Goal: Task Accomplishment & Management: Manage account settings

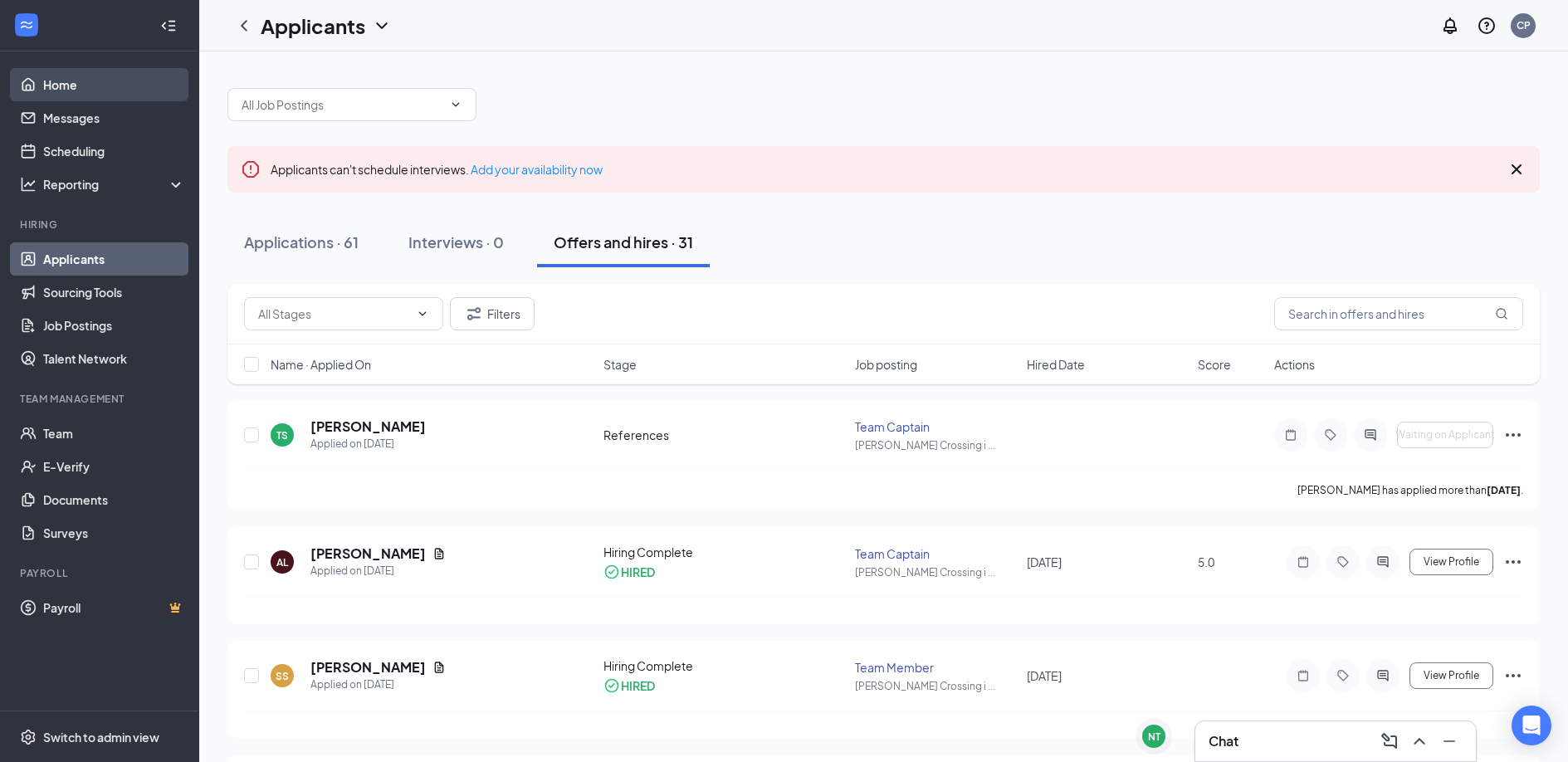
click at [75, 82] on link "Home" at bounding box center [114, 85] width 142 height 33
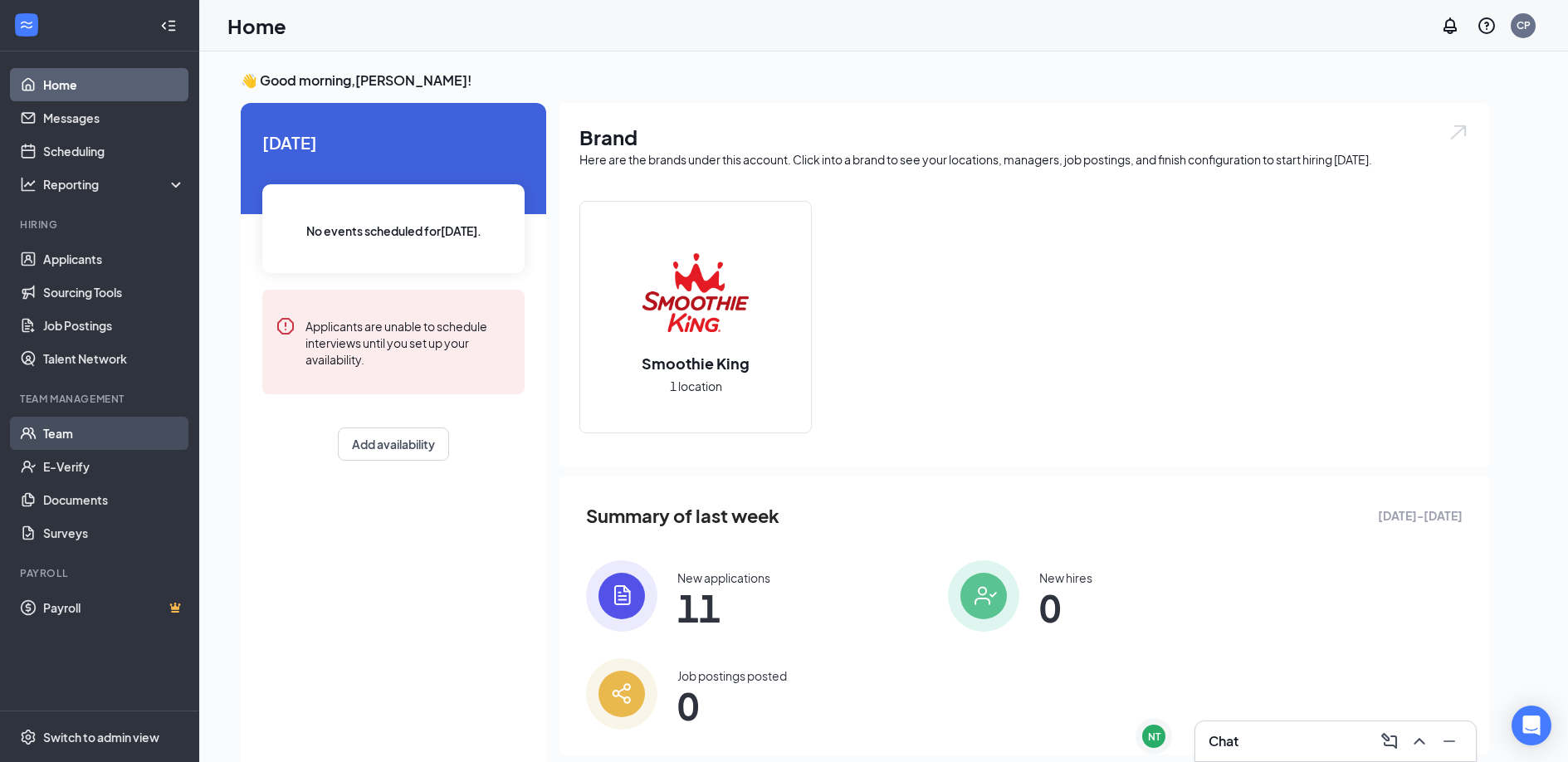
click at [107, 430] on link "Team" at bounding box center [114, 433] width 142 height 33
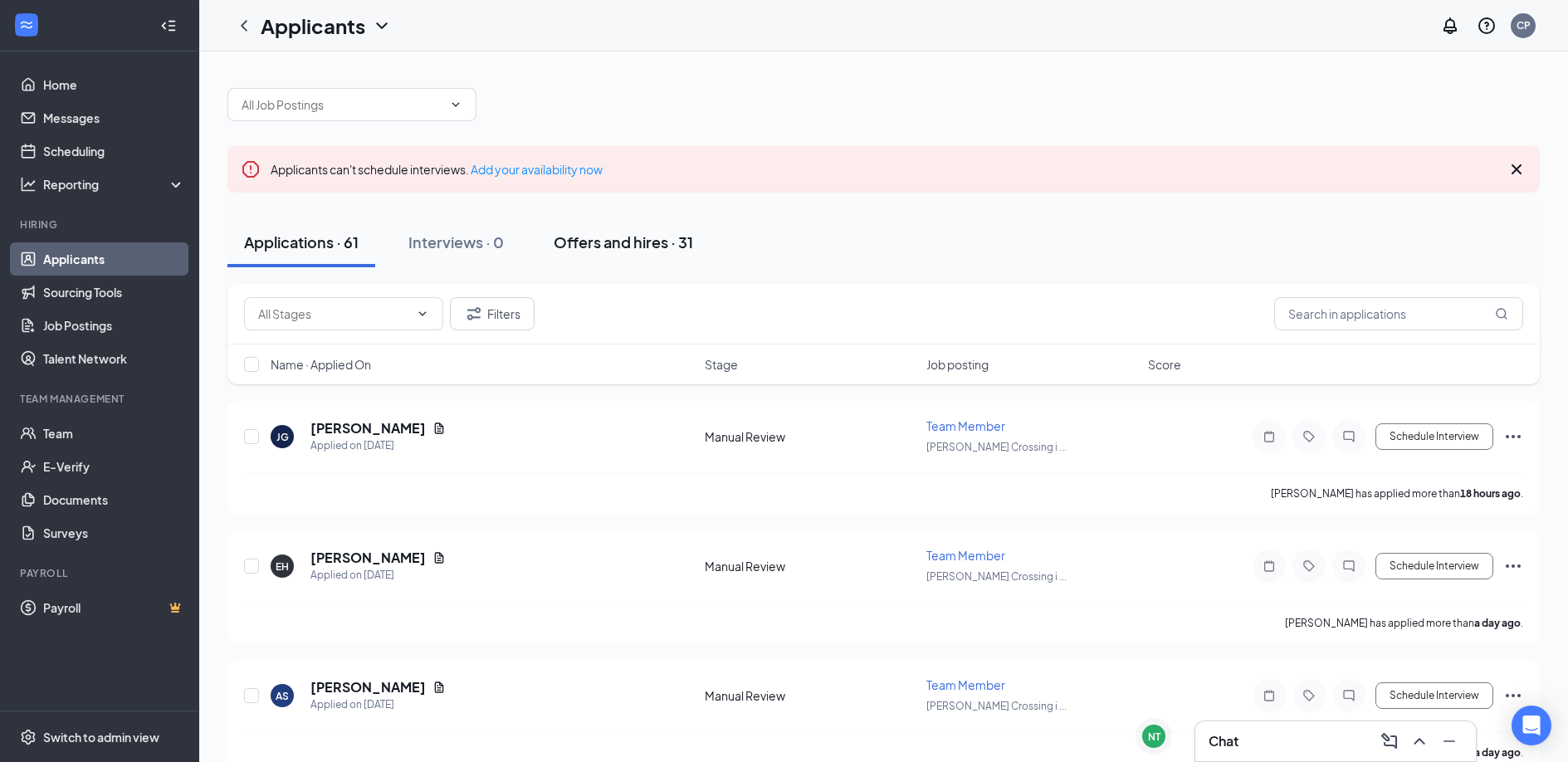
click at [658, 231] on div "Offers and hires · 31" at bounding box center [623, 242] width 139 height 21
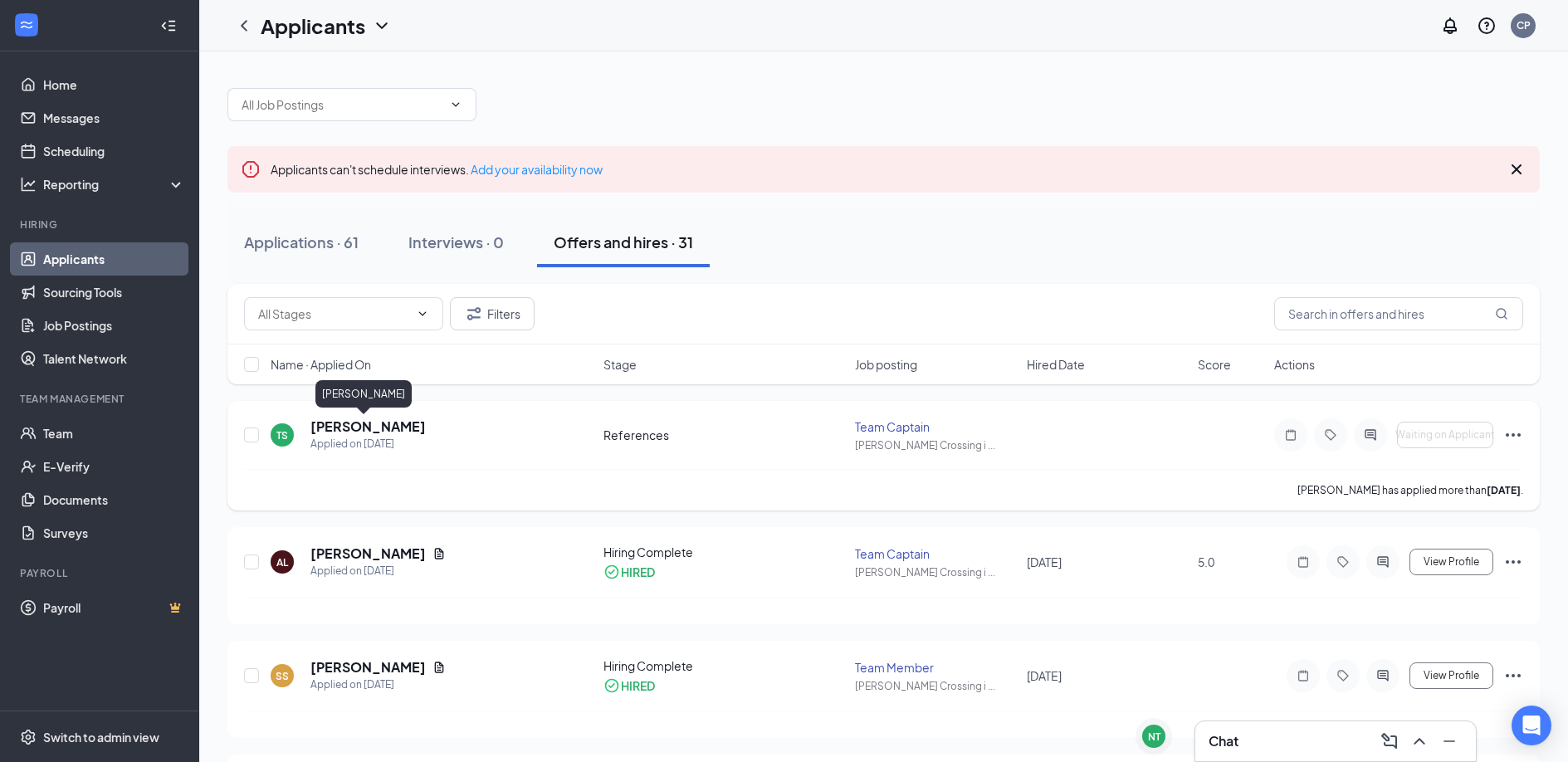
click at [366, 429] on h5 "[PERSON_NAME]" at bounding box center [367, 426] width 115 height 18
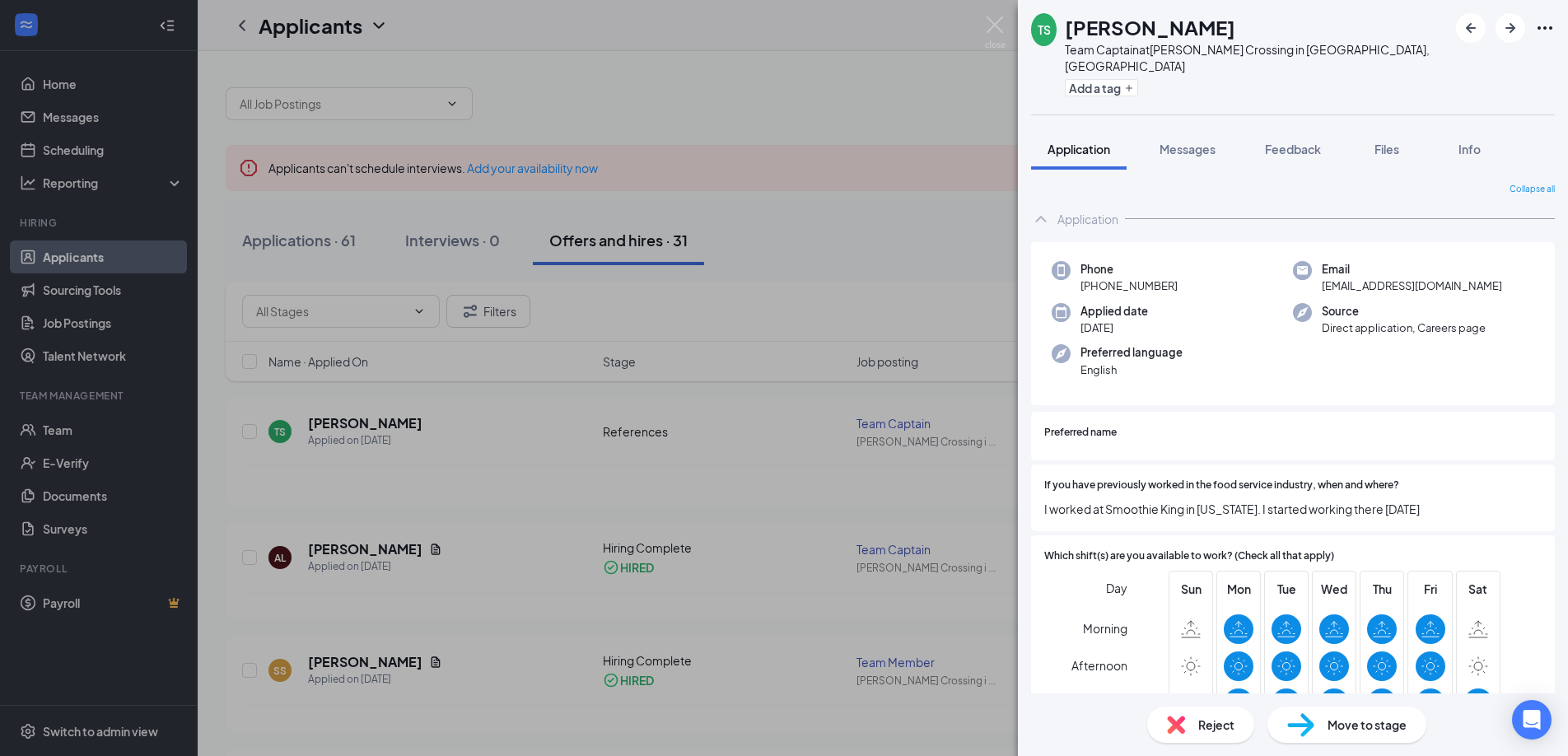
click at [1356, 724] on span "Move to stage" at bounding box center [1367, 724] width 79 height 18
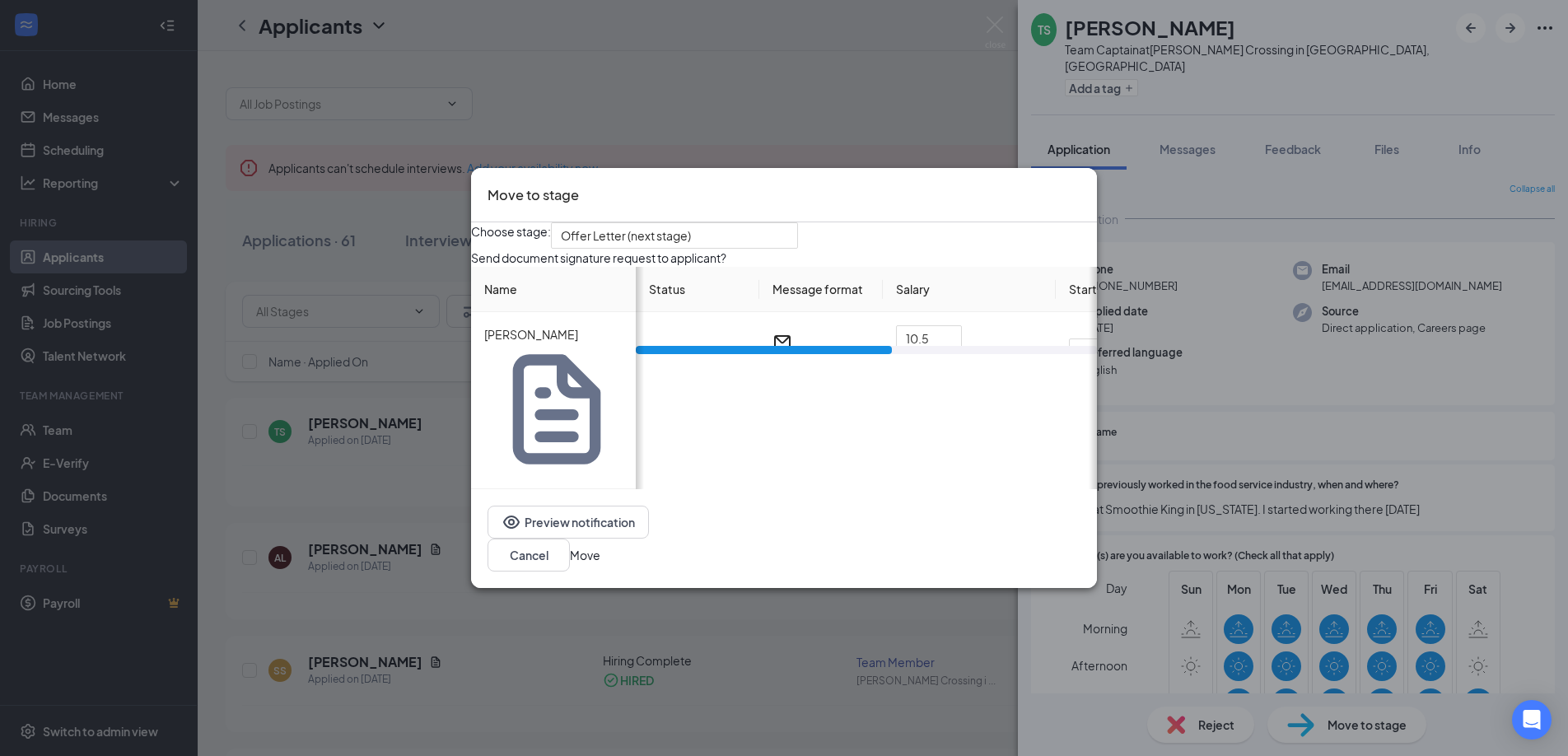
drag, startPoint x: 868, startPoint y: 460, endPoint x: 842, endPoint y: 461, distance: 26.0
click at [842, 354] on div at bounding box center [764, 351] width 256 height 9
click at [946, 351] on input "10.5" at bounding box center [929, 338] width 64 height 25
click at [981, 324] on div "Choose stage: Offer Letter (next stage) Send document signature request to appl…" at bounding box center [784, 356] width 625 height 267
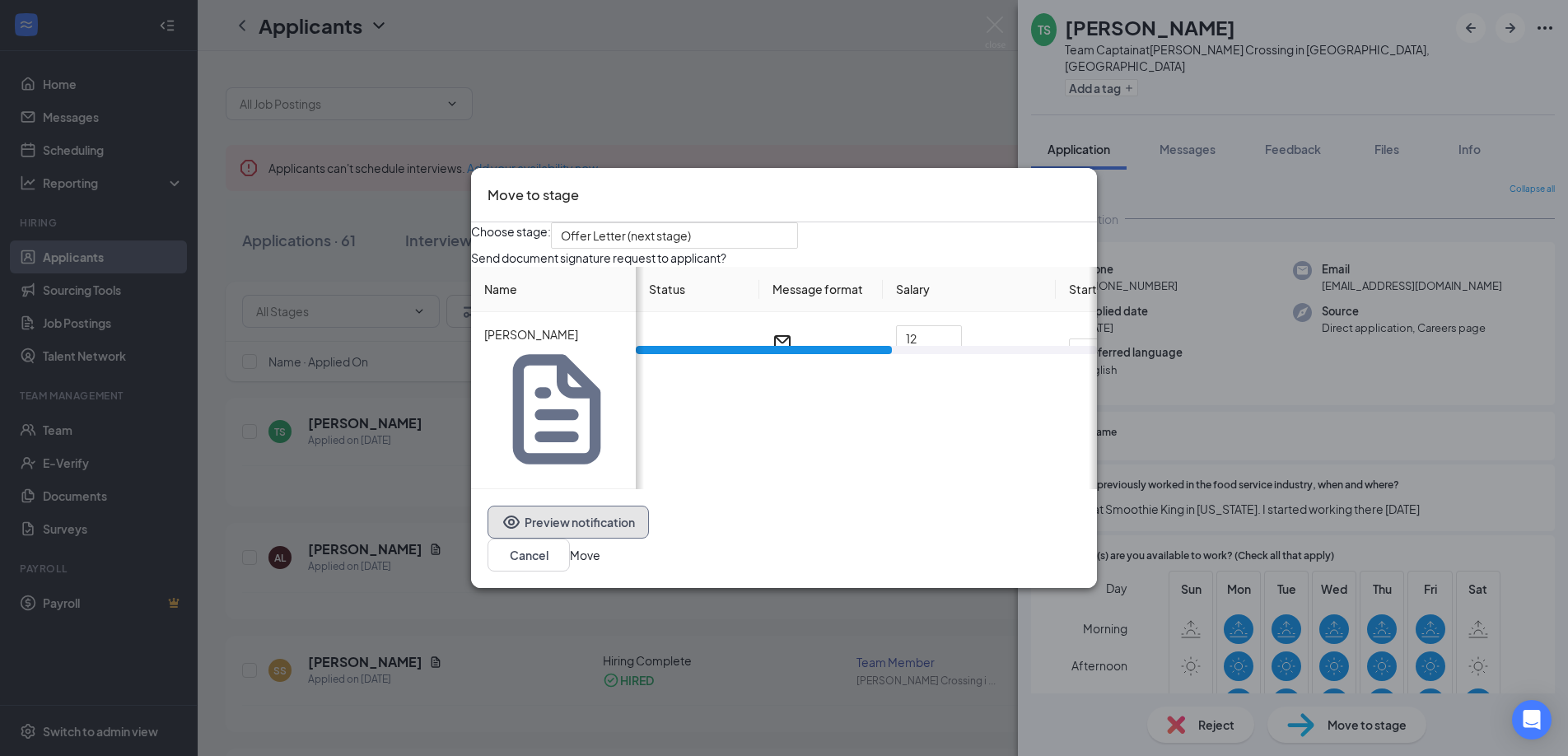
click at [600, 513] on button "Preview notification" at bounding box center [568, 521] width 162 height 33
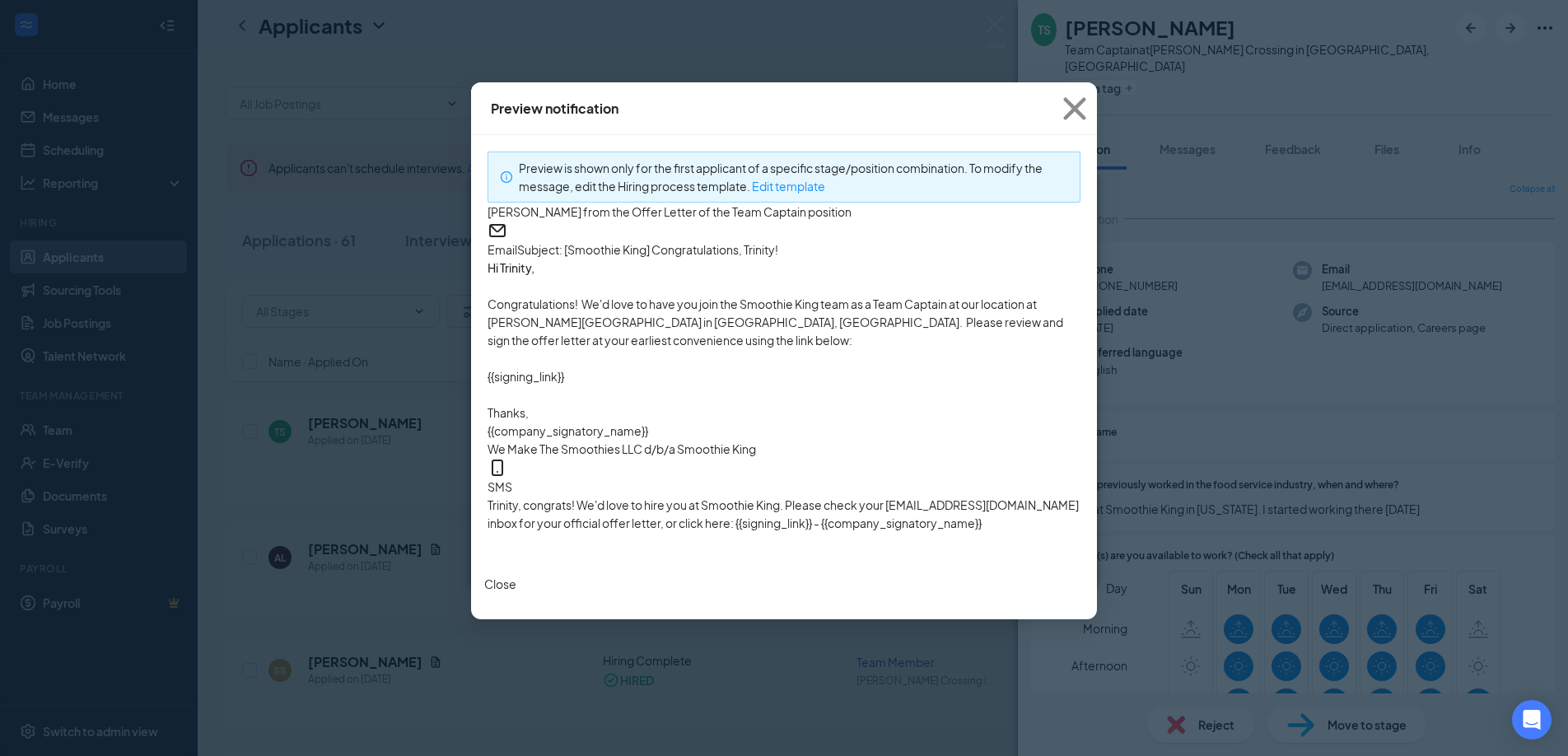
scroll to position [3, 0]
click at [770, 349] on p "Congratulations! We'd love to have you join the Smoothie King team as a Team Ca…" at bounding box center [784, 321] width 593 height 54
click at [798, 295] on p at bounding box center [784, 285] width 593 height 18
click at [1073, 101] on icon "Cross" at bounding box center [1075, 109] width 45 height 45
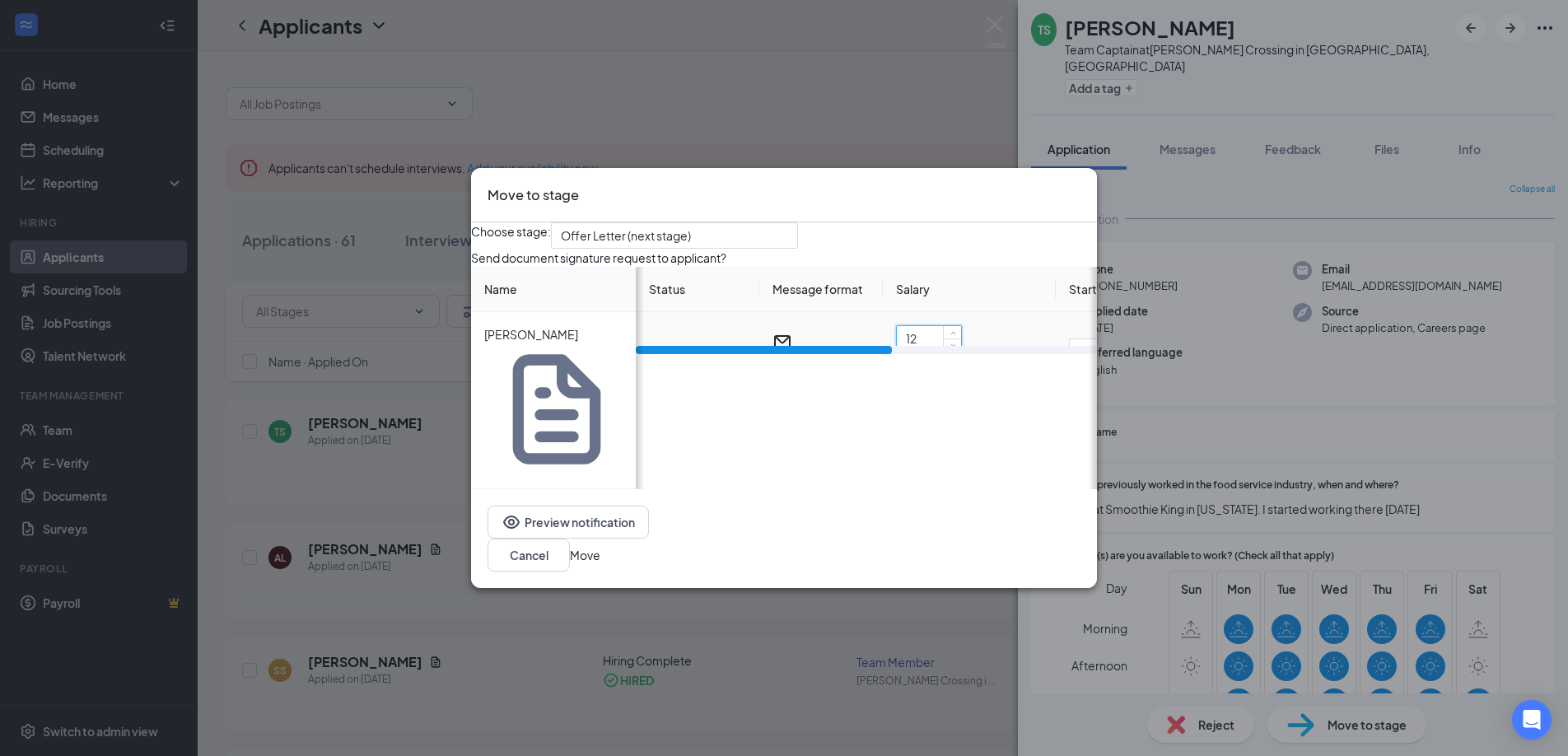
click at [946, 351] on input "12" at bounding box center [929, 338] width 64 height 25
type input "11.5"
click at [982, 267] on div "Send document signature request to applicant?" at bounding box center [784, 257] width 625 height 18
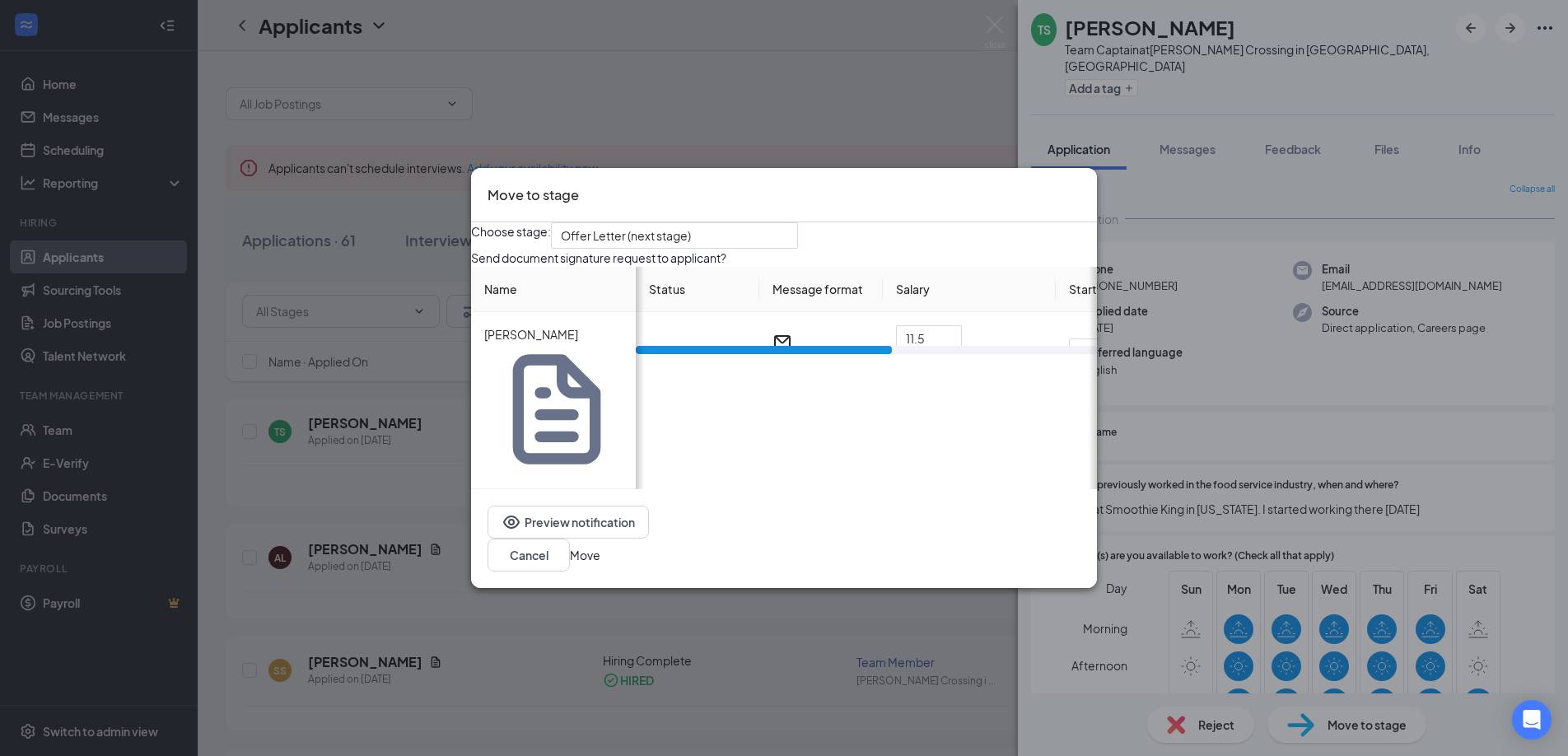
drag, startPoint x: 822, startPoint y: 462, endPoint x: 745, endPoint y: 466, distance: 77.1
click at [746, 466] on div "Choose stage: Offer Letter (next stage) Send document signature request to appl…" at bounding box center [784, 356] width 625 height 267
click at [619, 513] on button "Preview notification" at bounding box center [568, 521] width 162 height 33
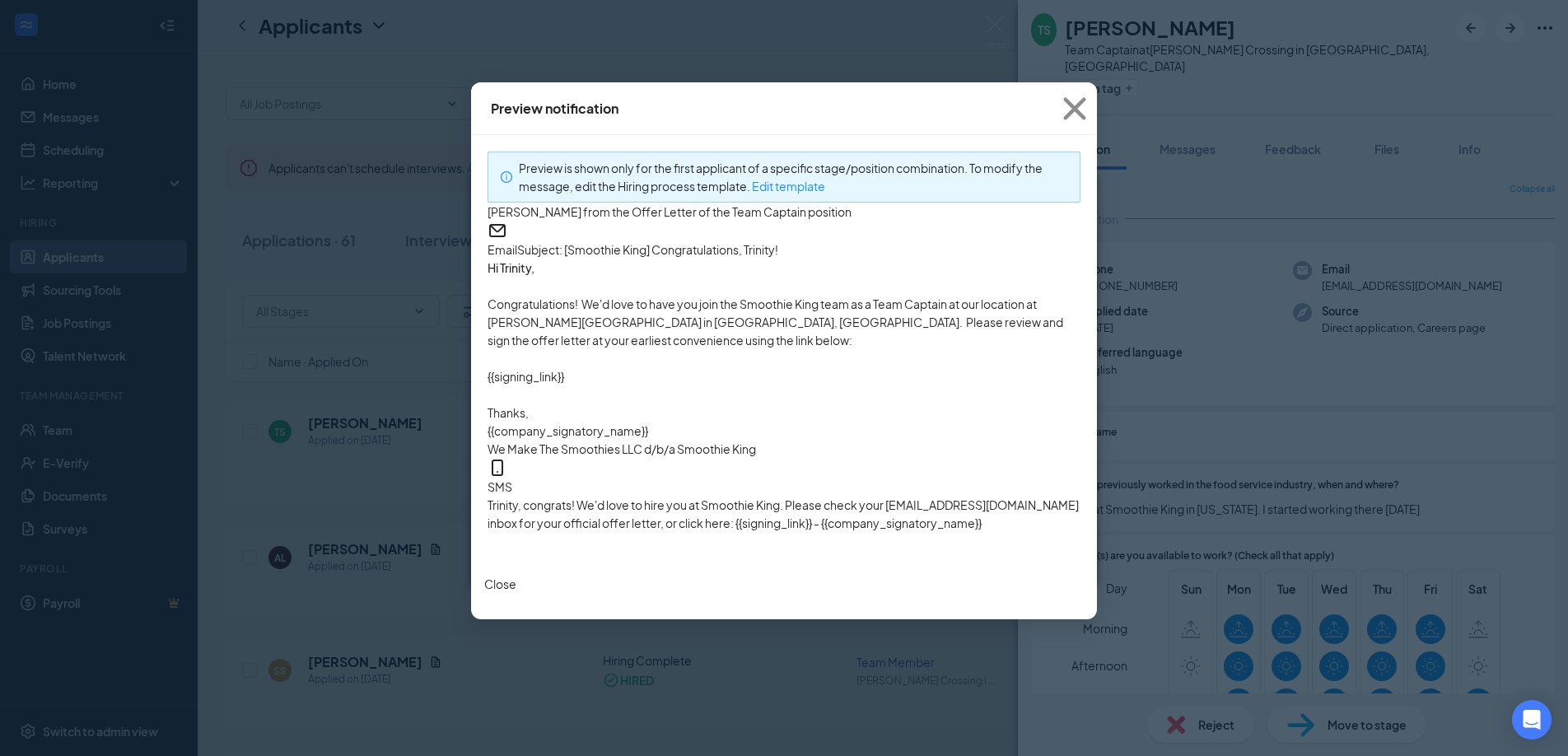
scroll to position [0, 0]
click at [516, 593] on button "Close" at bounding box center [500, 583] width 32 height 18
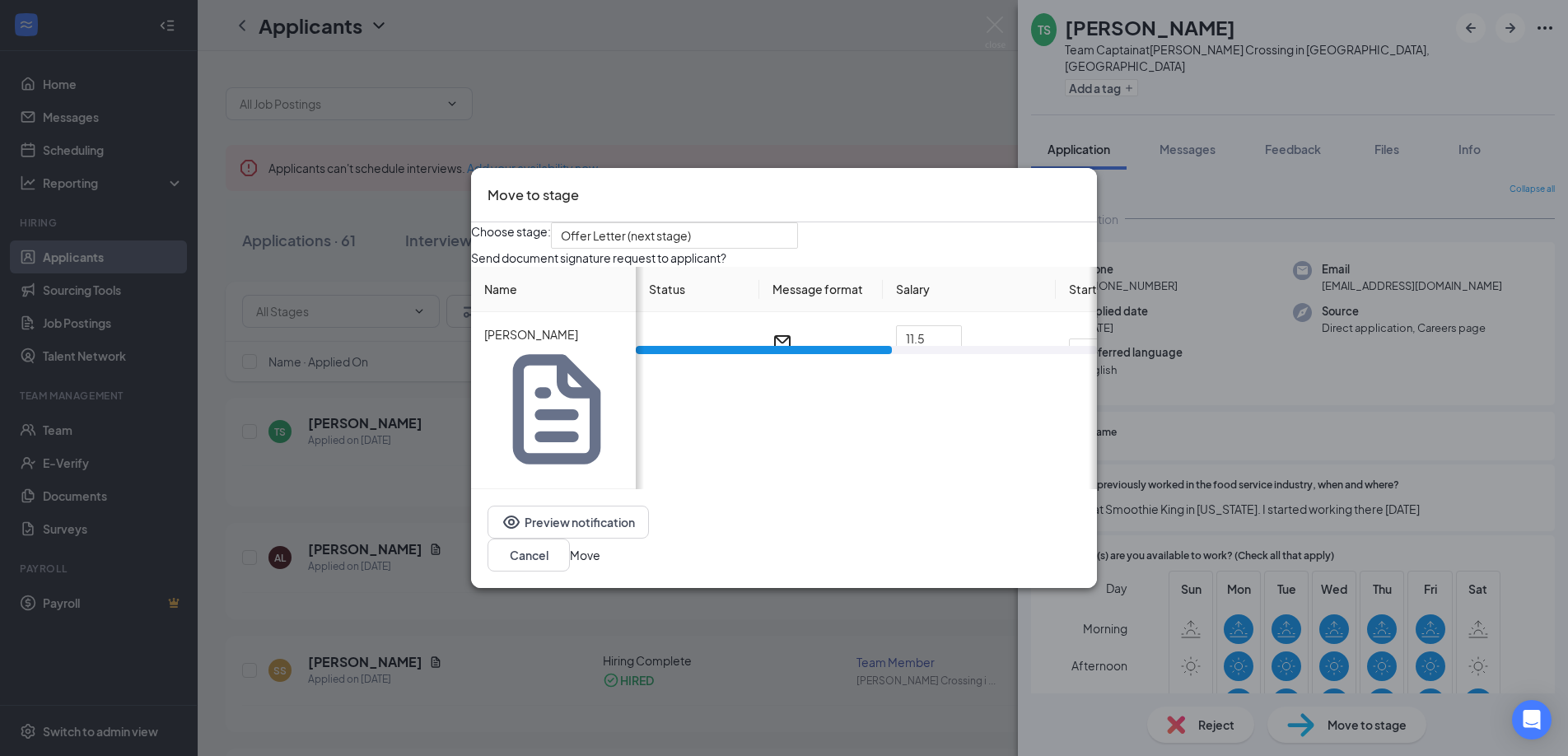
click at [921, 248] on div "Choose stage: Offer Letter (next stage)" at bounding box center [784, 235] width 625 height 27
click at [588, 508] on button "Preview notification" at bounding box center [568, 521] width 162 height 33
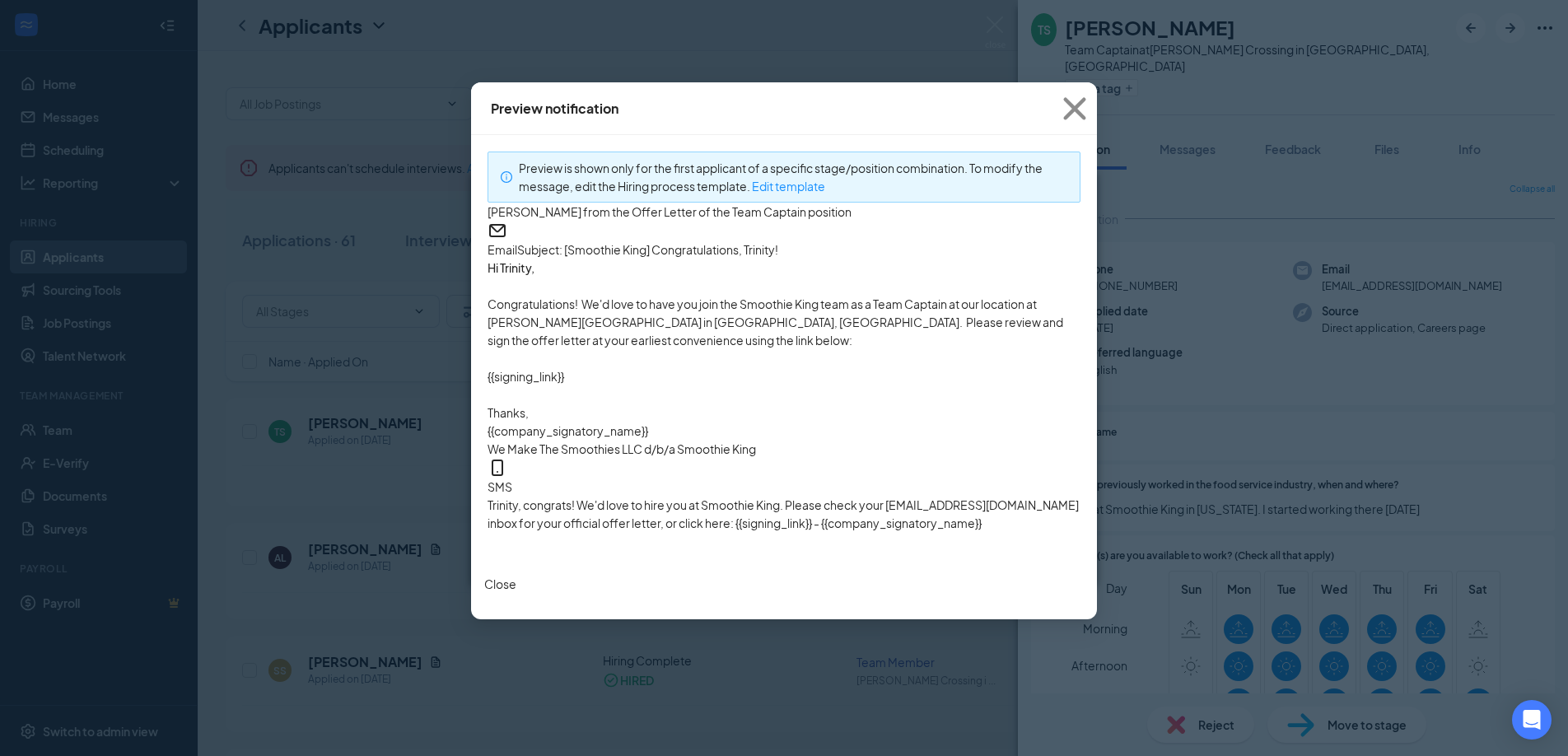
click at [516, 593] on button "Close" at bounding box center [500, 583] width 32 height 18
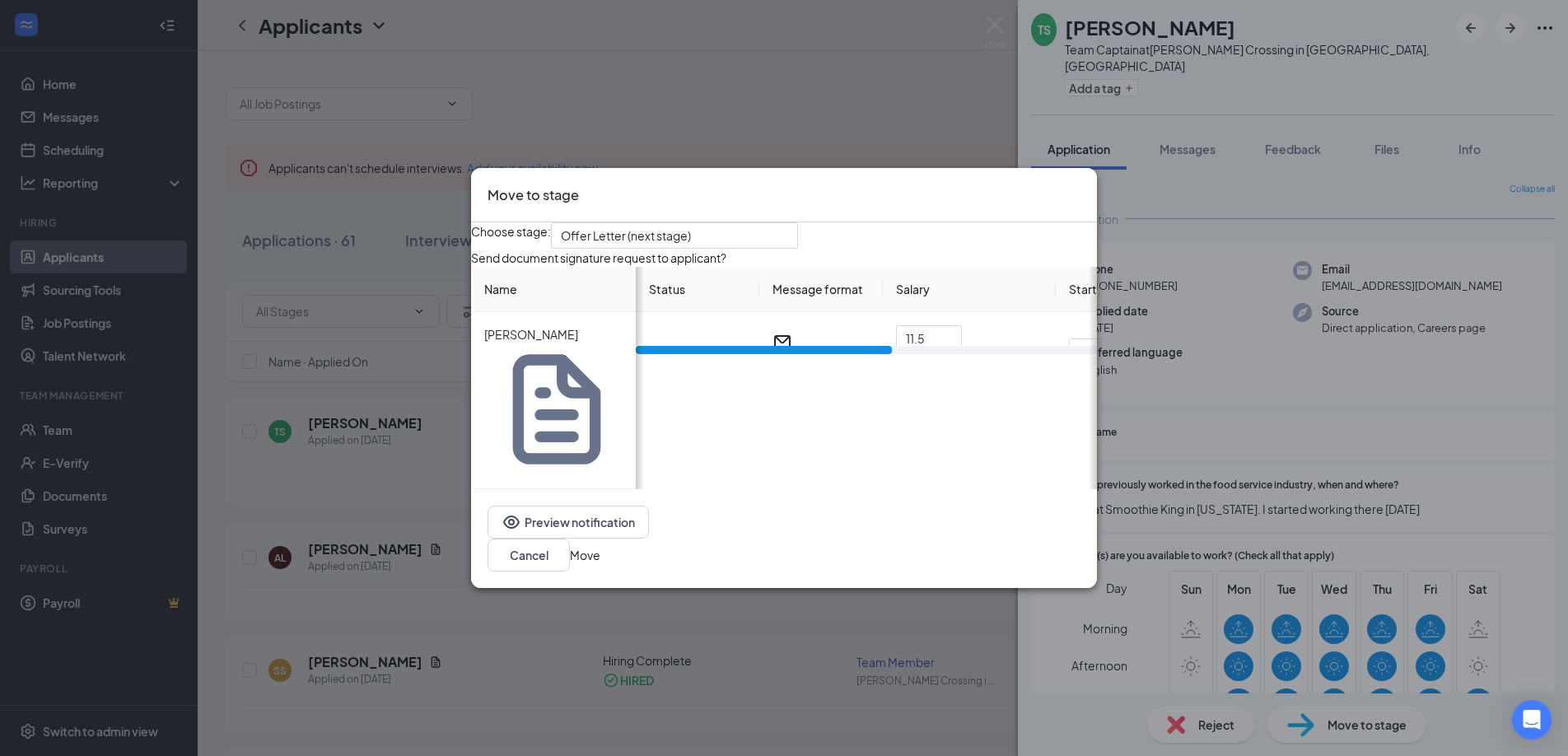
click at [830, 497] on div "Preview notification Cancel Move" at bounding box center [784, 538] width 625 height 99
click at [601, 546] on button "Move" at bounding box center [584, 554] width 30 height 18
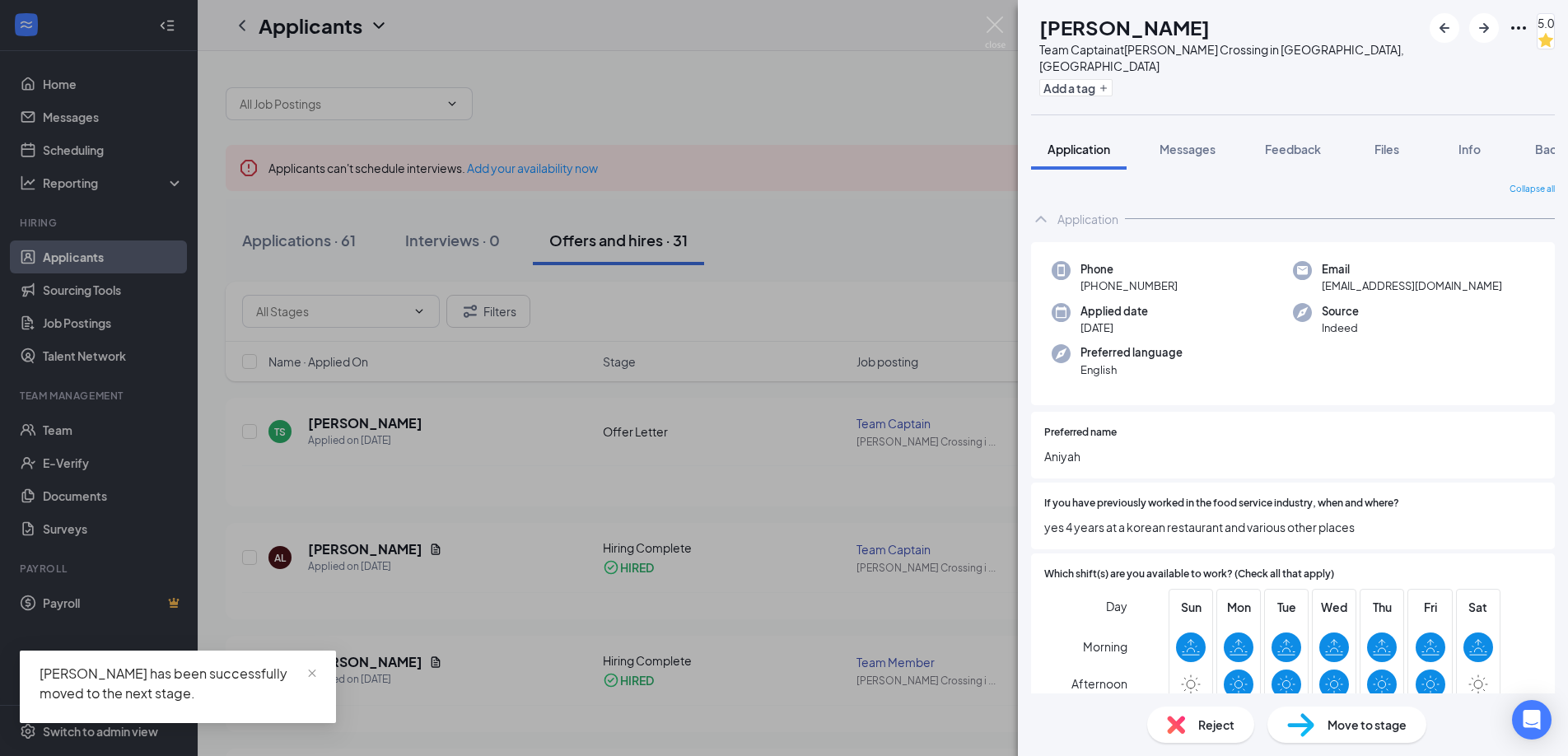
click at [882, 101] on div "AL Aniyah Lewis Team Captain at Mullins Crossing in Evans, GA Add a tag 5.0 App…" at bounding box center [784, 378] width 1568 height 756
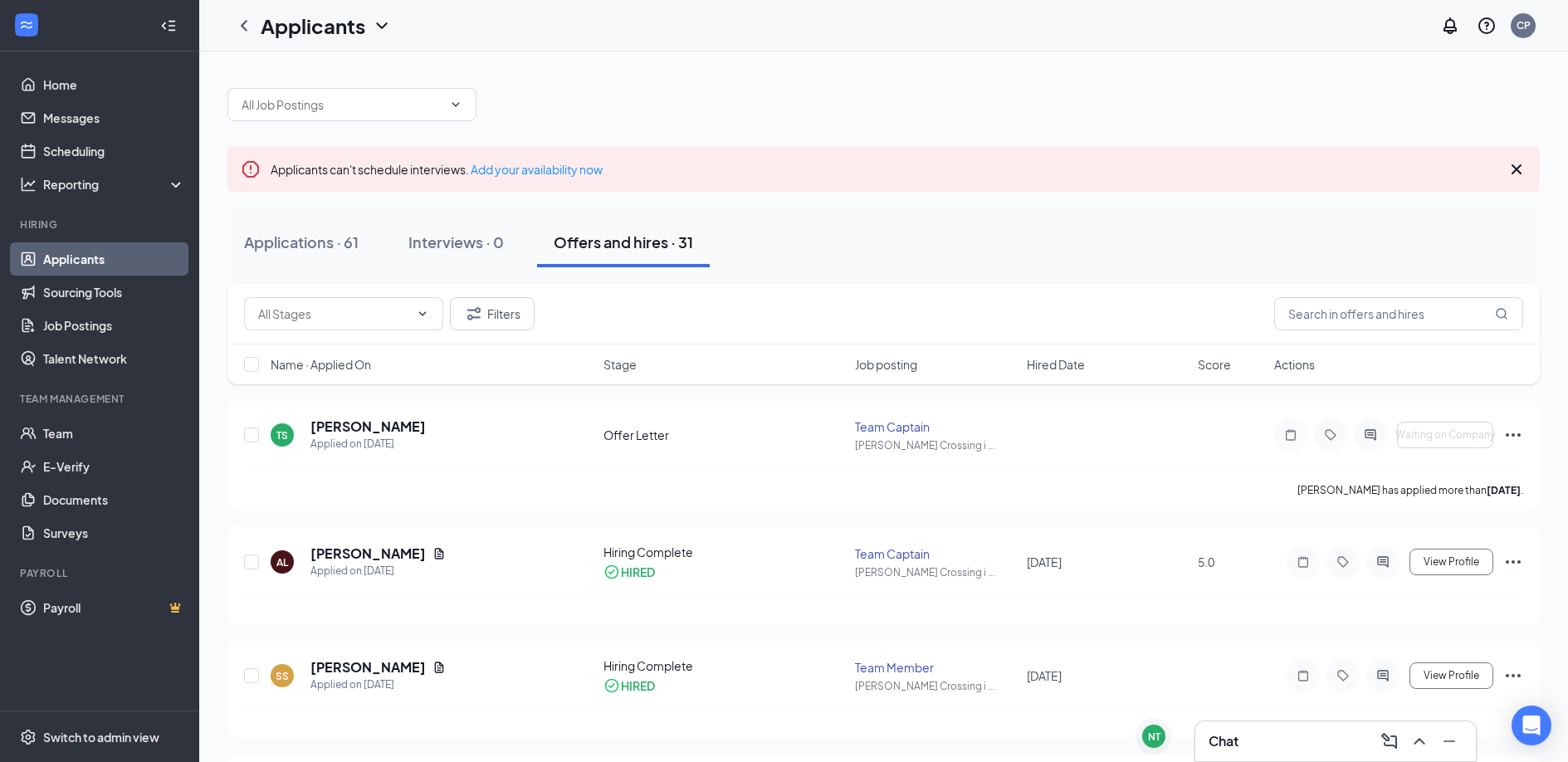
click at [1002, 117] on div at bounding box center [884, 96] width 1312 height 50
click at [1302, 739] on div "Chat" at bounding box center [1335, 741] width 254 height 27
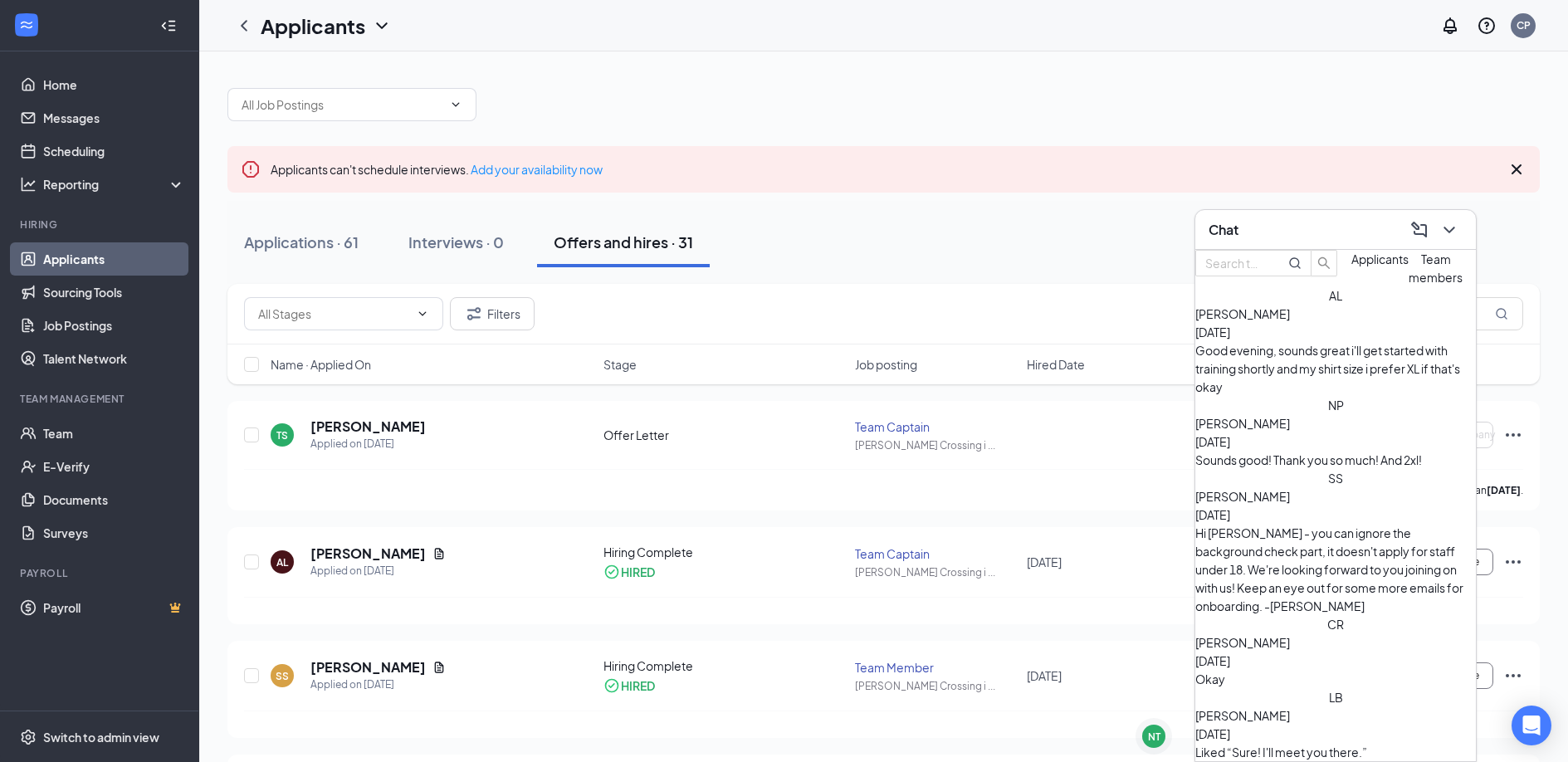
click at [1306, 221] on div "Chat" at bounding box center [1335, 229] width 254 height 26
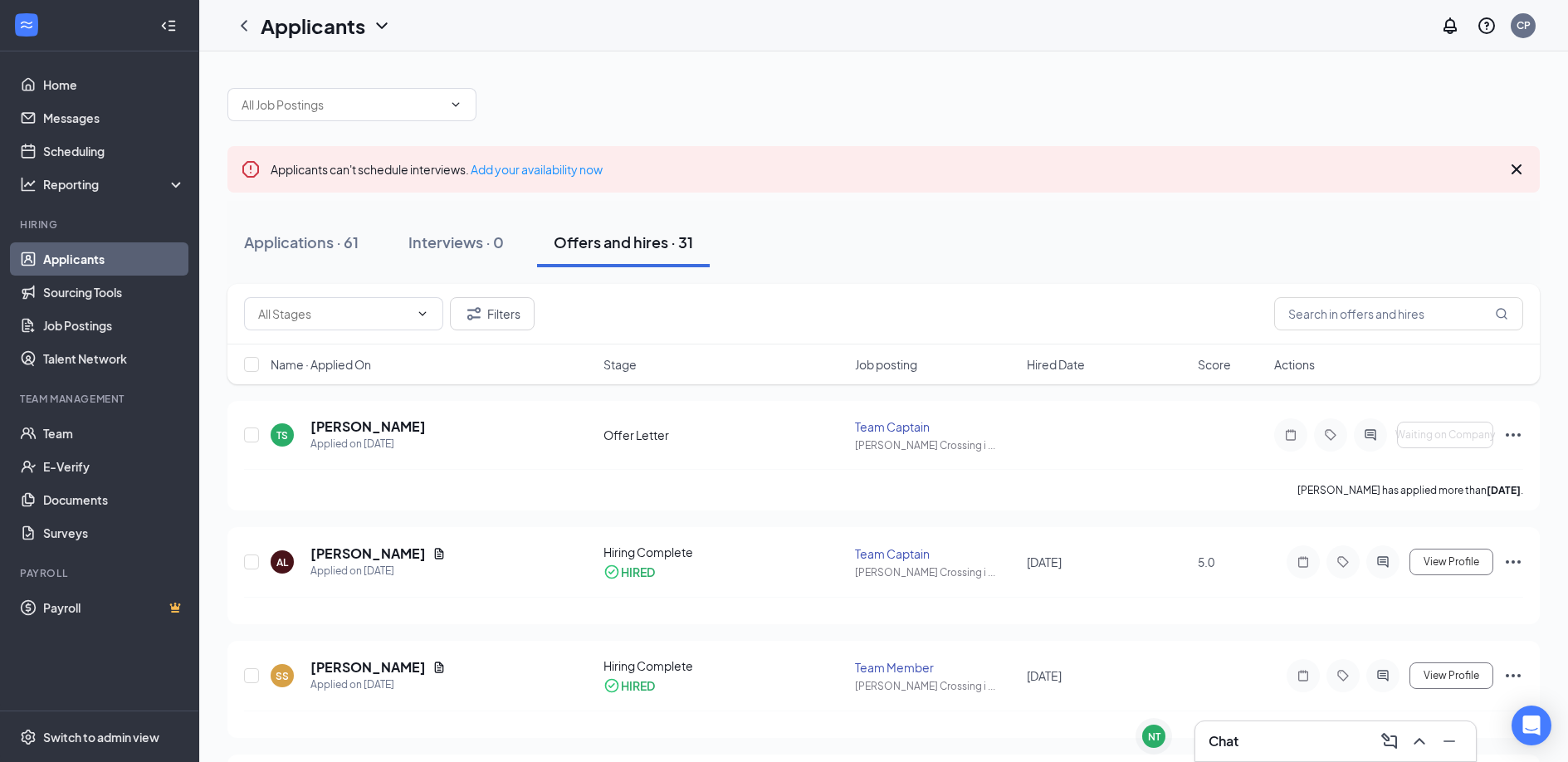
click at [1118, 226] on div "Applications · 61 Interviews · 0 Offers and hires · 31" at bounding box center [884, 242] width 1312 height 50
click at [366, 427] on h5 "[PERSON_NAME]" at bounding box center [367, 426] width 115 height 18
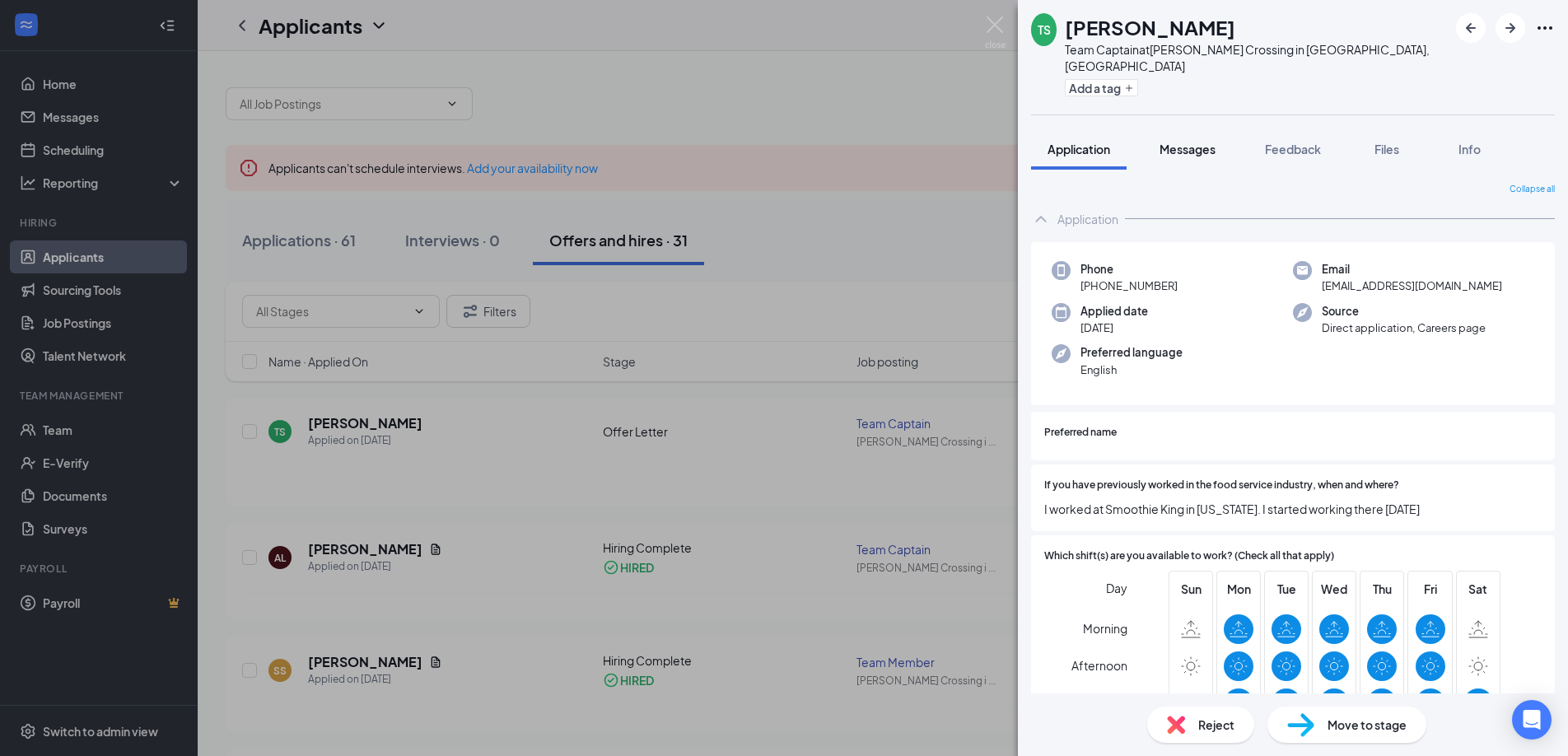
click at [1168, 142] on span "Messages" at bounding box center [1187, 149] width 56 height 15
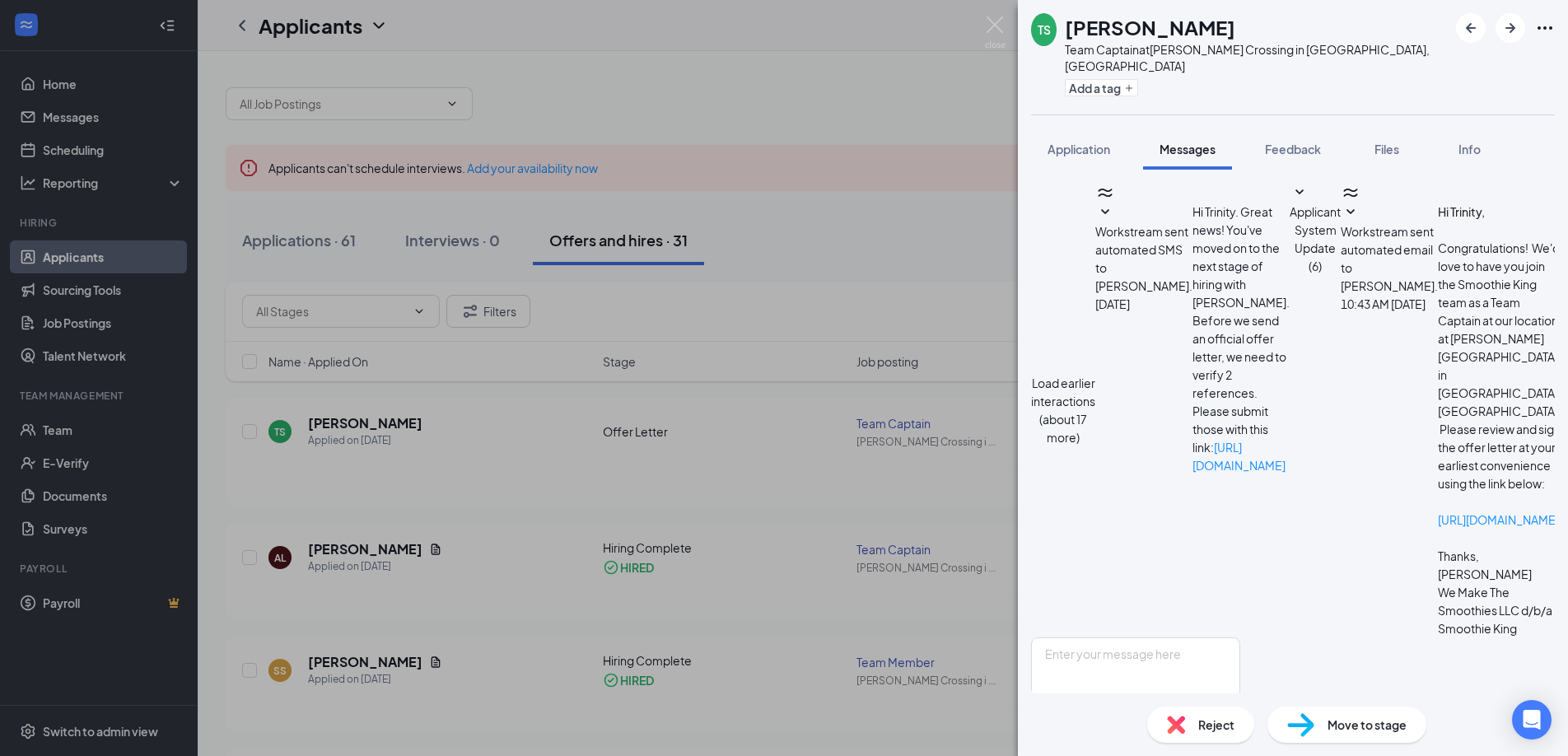
scroll to position [22, 0]
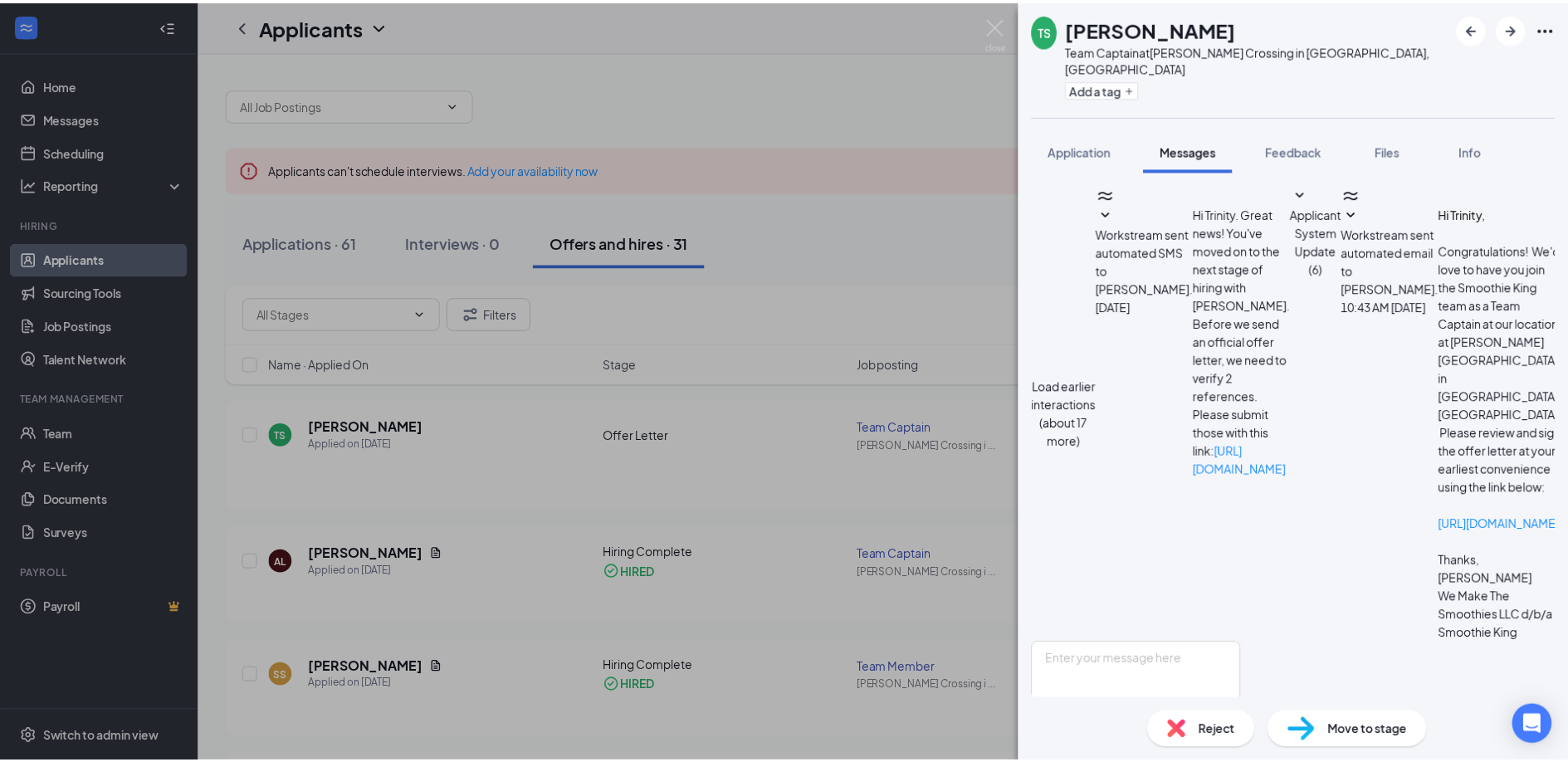
scroll to position [54, 0]
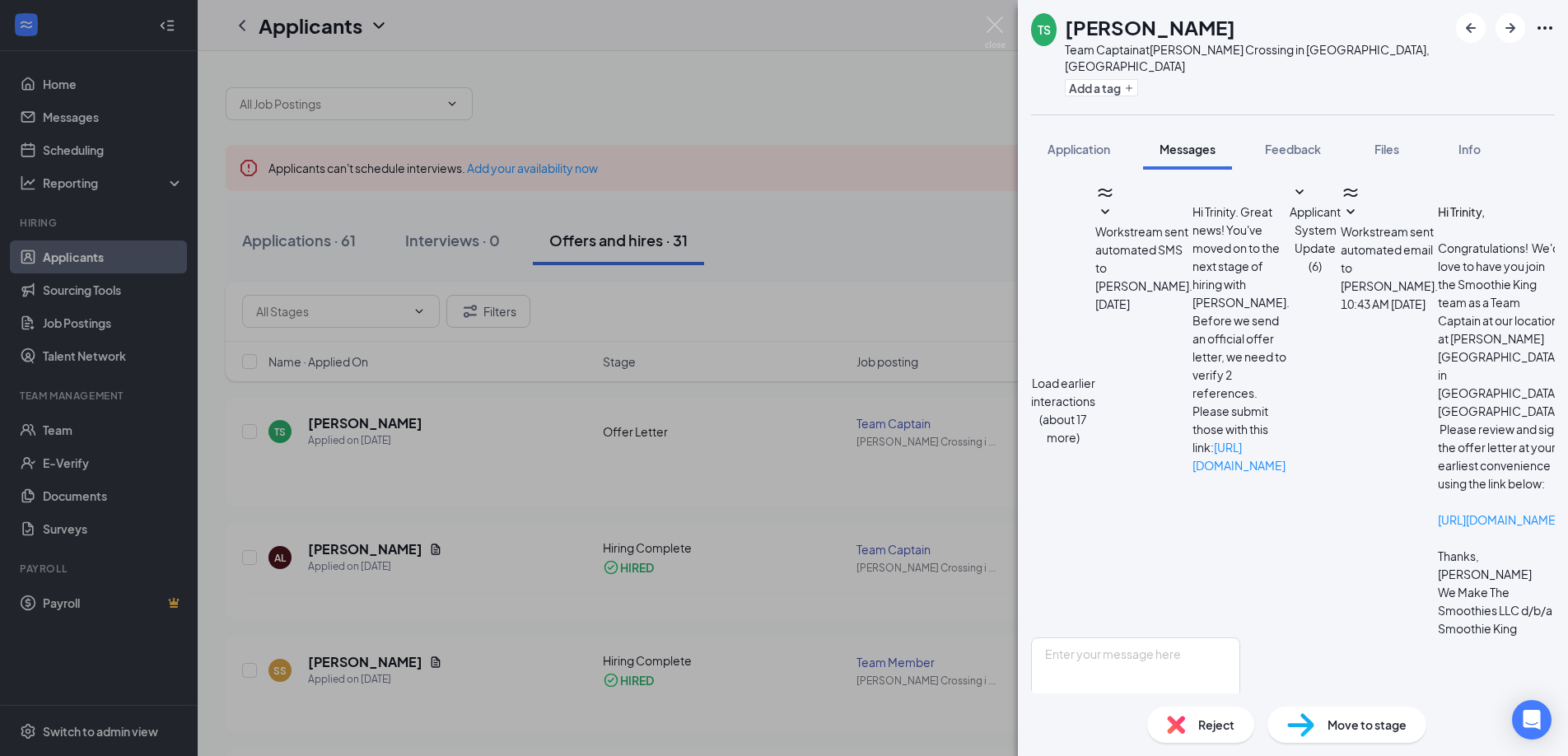
click at [1561, 223] on icon "SmallChevronDown" at bounding box center [1571, 212] width 20 height 20
click at [1561, 223] on icon "SmallChevronUp" at bounding box center [1571, 212] width 20 height 20
click at [1340, 223] on icon "SmallChevronDown" at bounding box center [1350, 212] width 20 height 20
click at [1346, 214] on icon "SmallChevronUp" at bounding box center [1351, 211] width 9 height 5
click at [894, 229] on div "TS [PERSON_NAME] Team Captain at [PERSON_NAME][GEOGRAPHIC_DATA] in [GEOGRAPHIC_…" at bounding box center [784, 378] width 1568 height 756
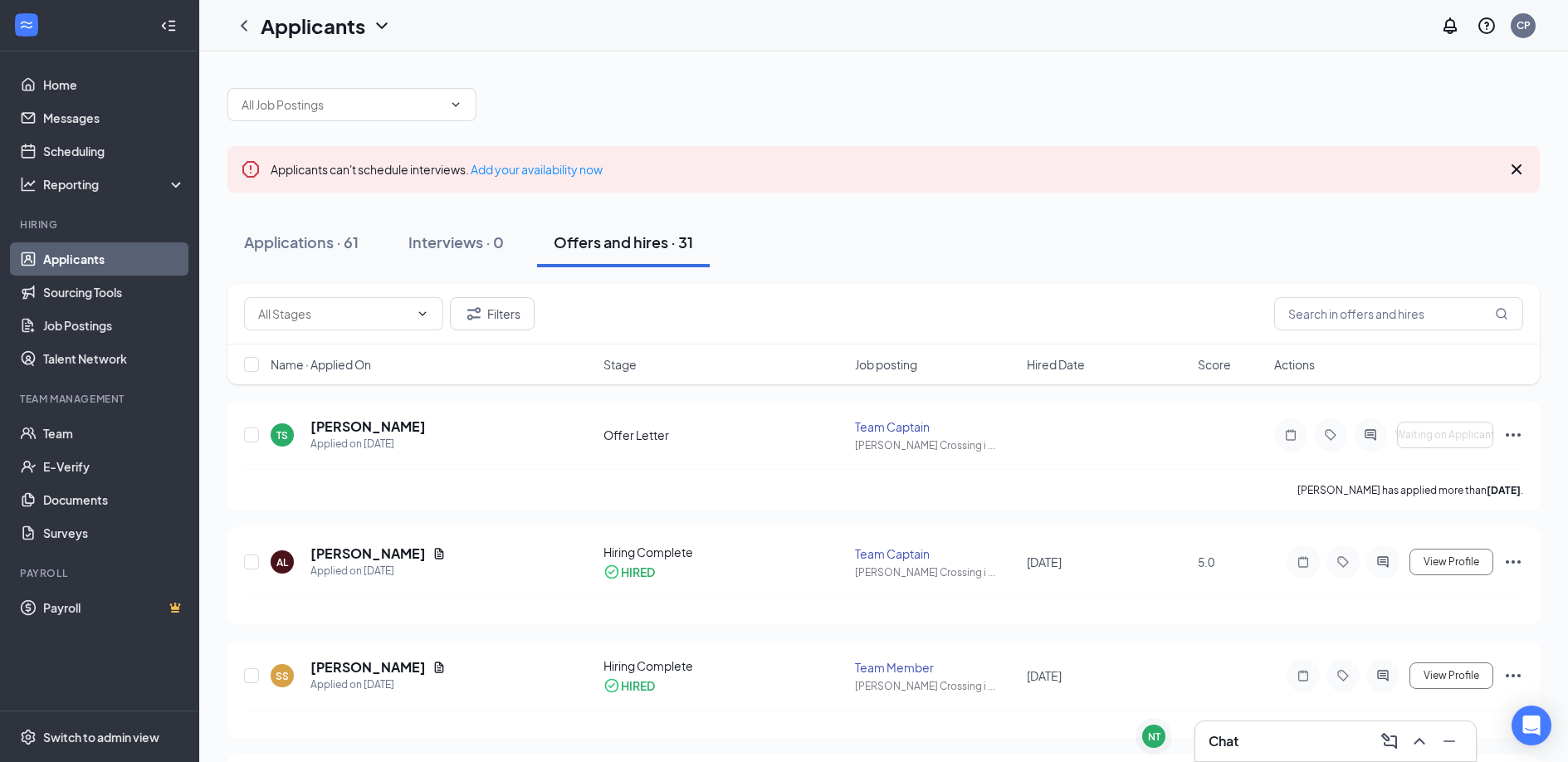
click at [919, 150] on div "Applicants can't schedule interviews. Add your availability now" at bounding box center [884, 170] width 1312 height 47
click at [378, 425] on h5 "[PERSON_NAME]" at bounding box center [367, 426] width 115 height 18
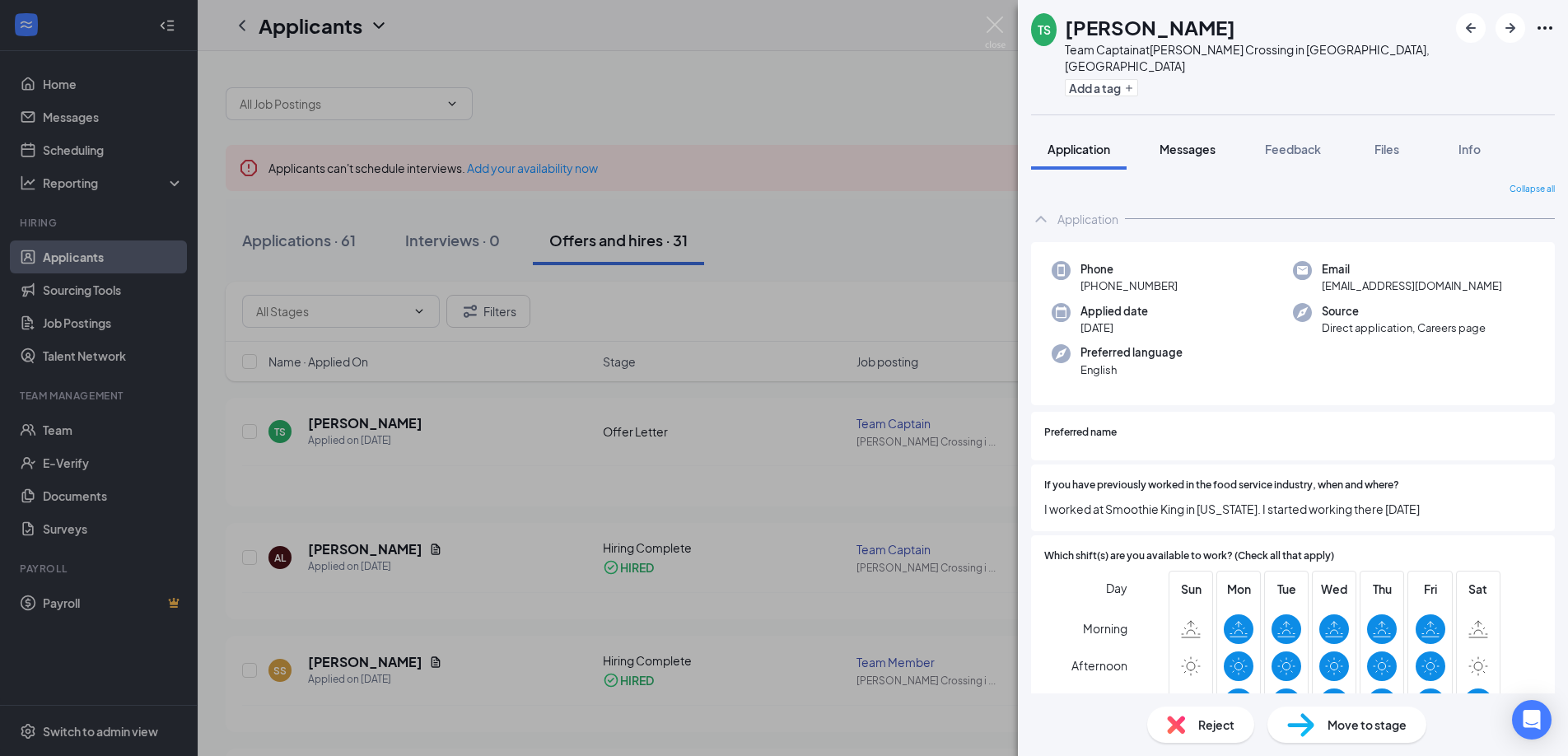
click at [1186, 142] on span "Messages" at bounding box center [1187, 149] width 56 height 15
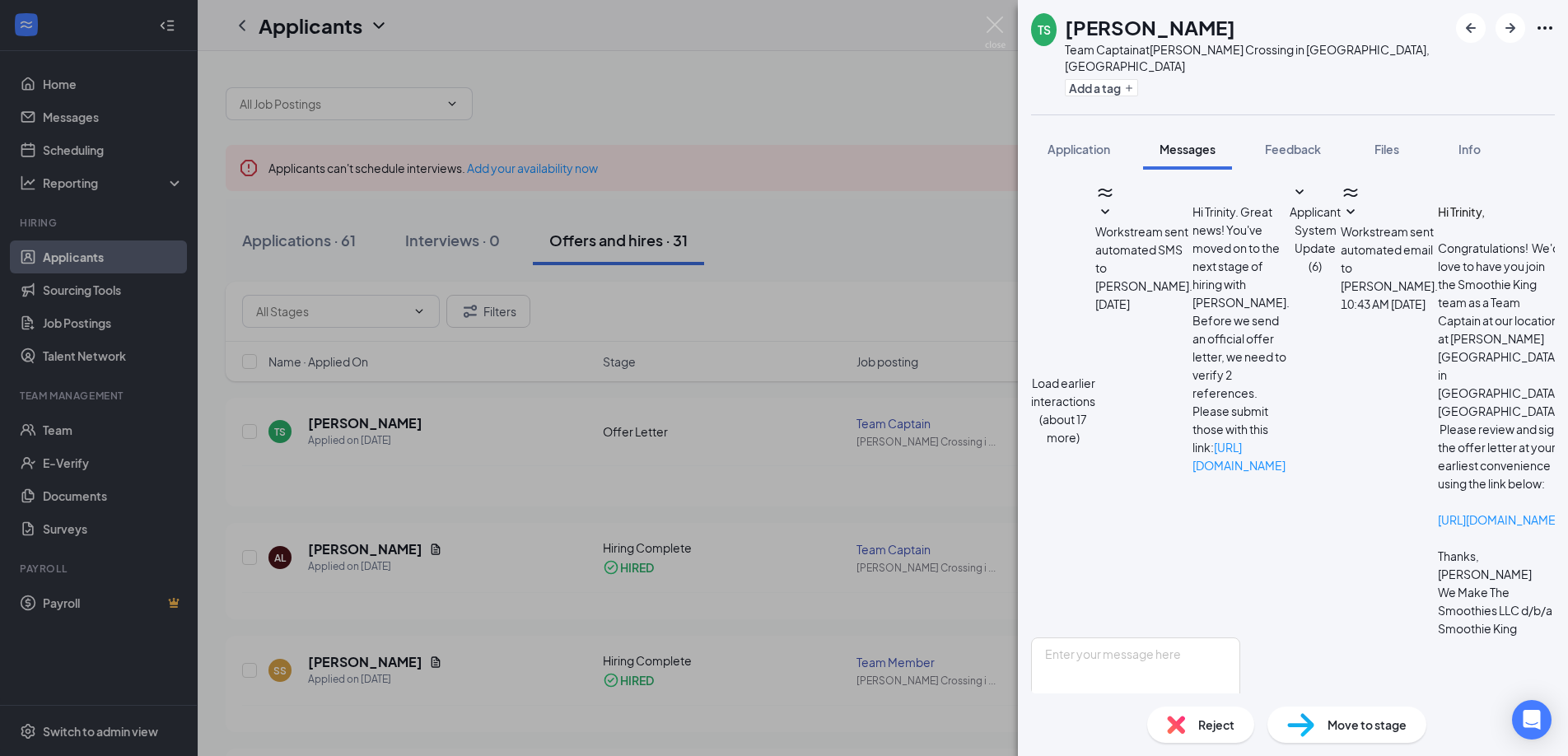
scroll to position [22, 0]
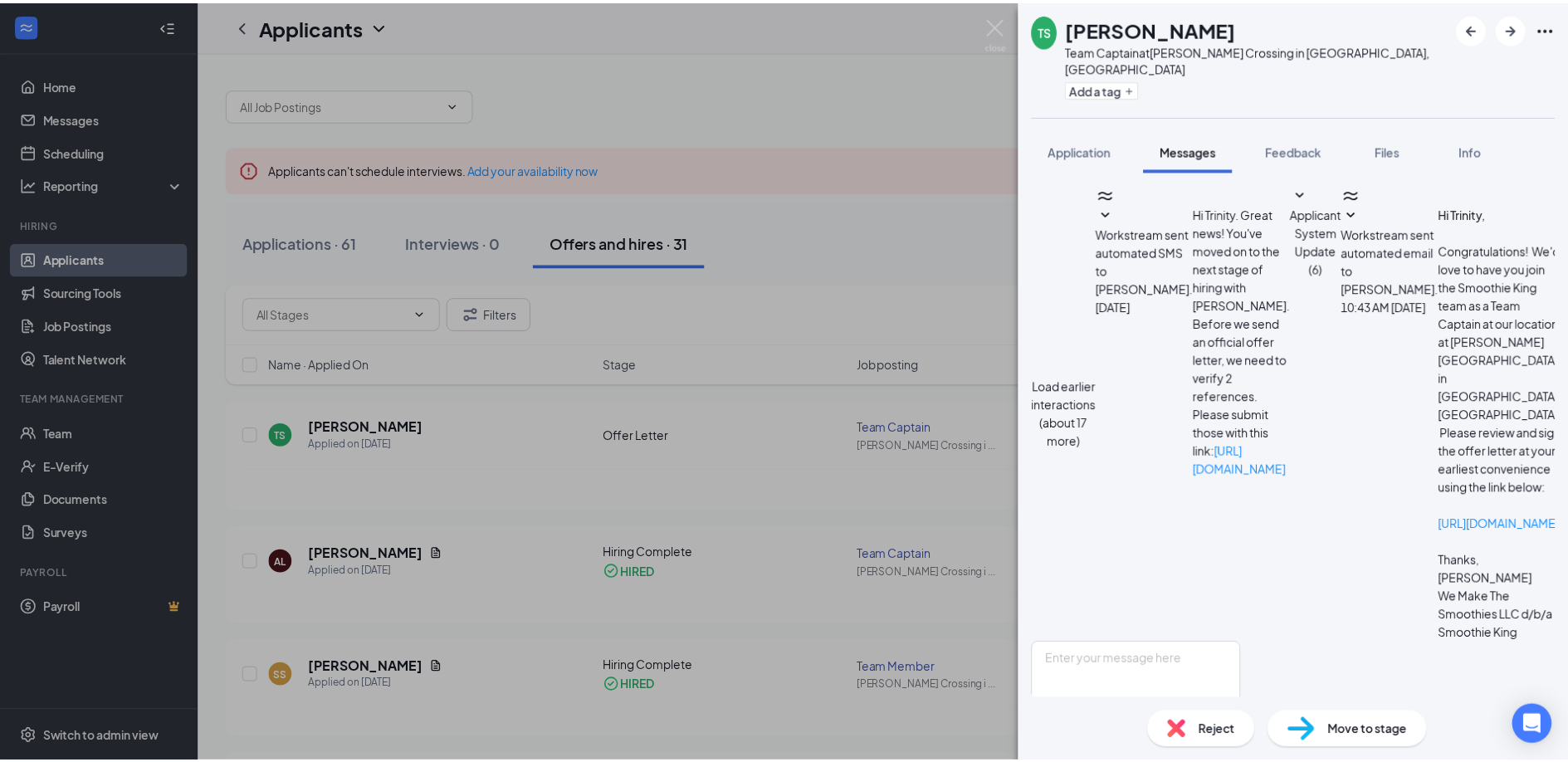
scroll to position [54, 0]
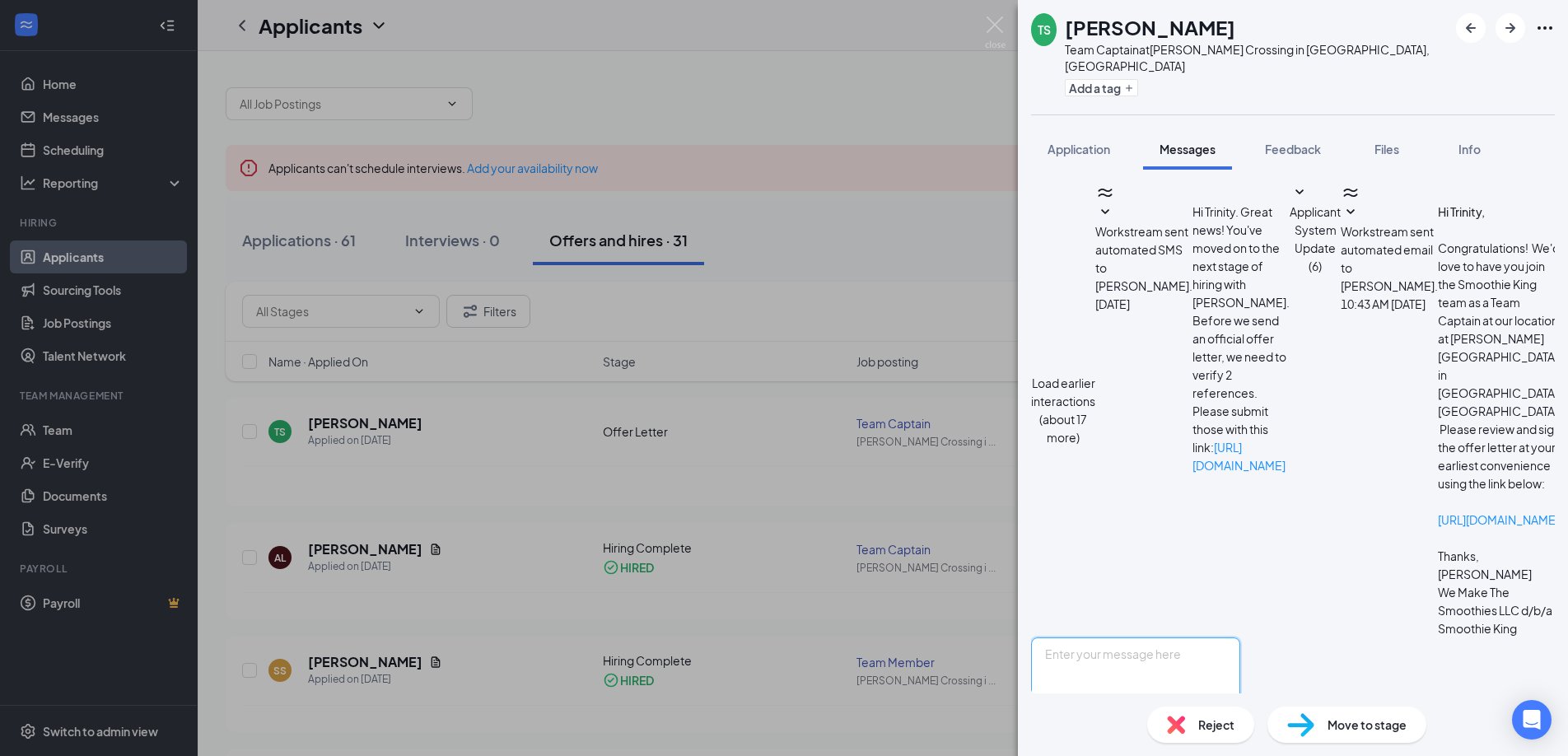
click at [1240, 637] on textarea at bounding box center [1135, 686] width 209 height 99
type textarea "Hey Trinity - just thought I'd mention this too. We do have a near"
click at [901, 210] on div "TS [PERSON_NAME] Team Captain at [PERSON_NAME][GEOGRAPHIC_DATA] in [GEOGRAPHIC_…" at bounding box center [784, 378] width 1568 height 756
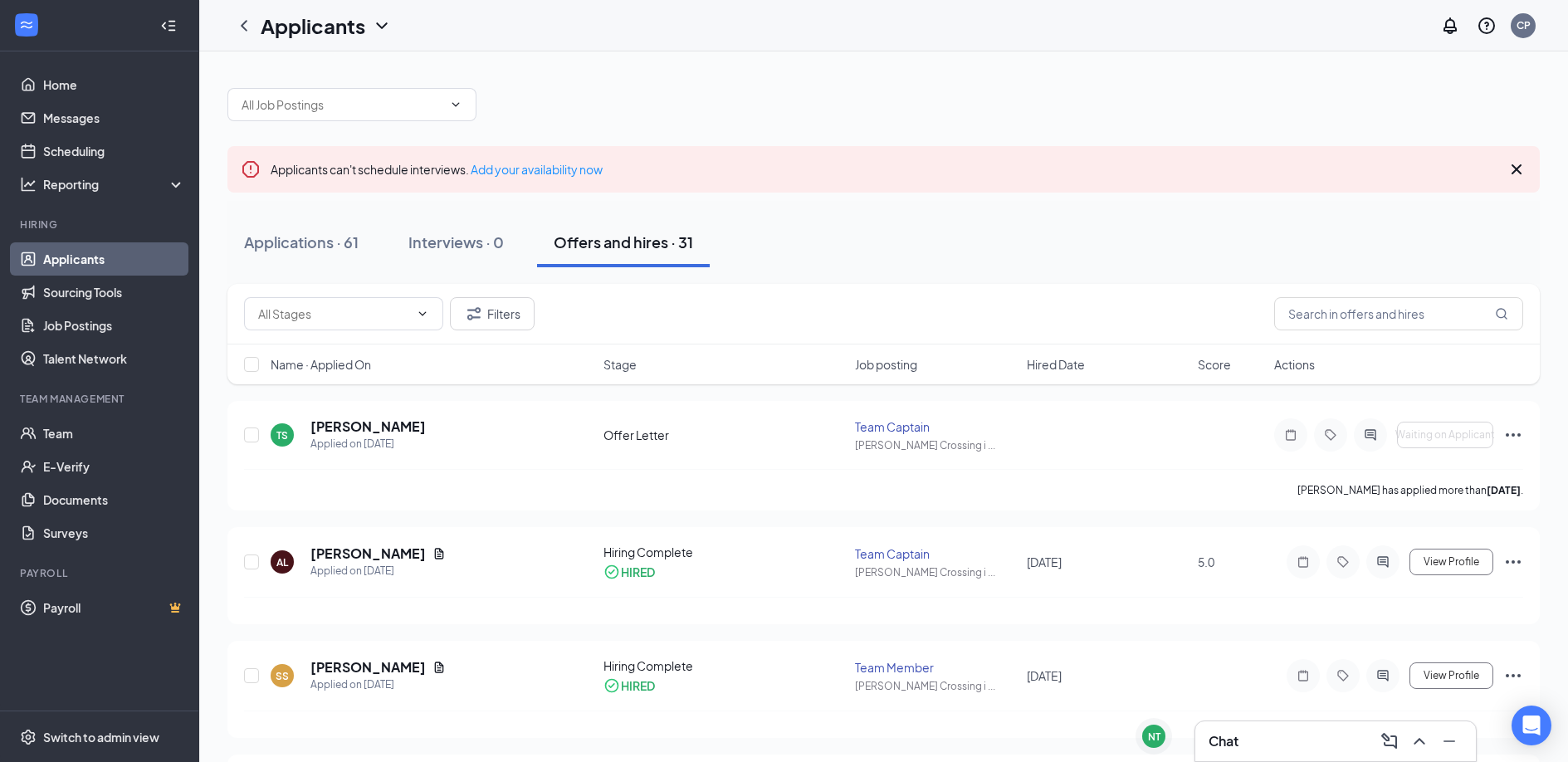
click at [919, 118] on div at bounding box center [884, 96] width 1312 height 50
click at [1380, 108] on div at bounding box center [884, 96] width 1312 height 50
click at [1241, 102] on div at bounding box center [884, 96] width 1312 height 50
click at [341, 417] on h5 "[PERSON_NAME]" at bounding box center [367, 426] width 115 height 18
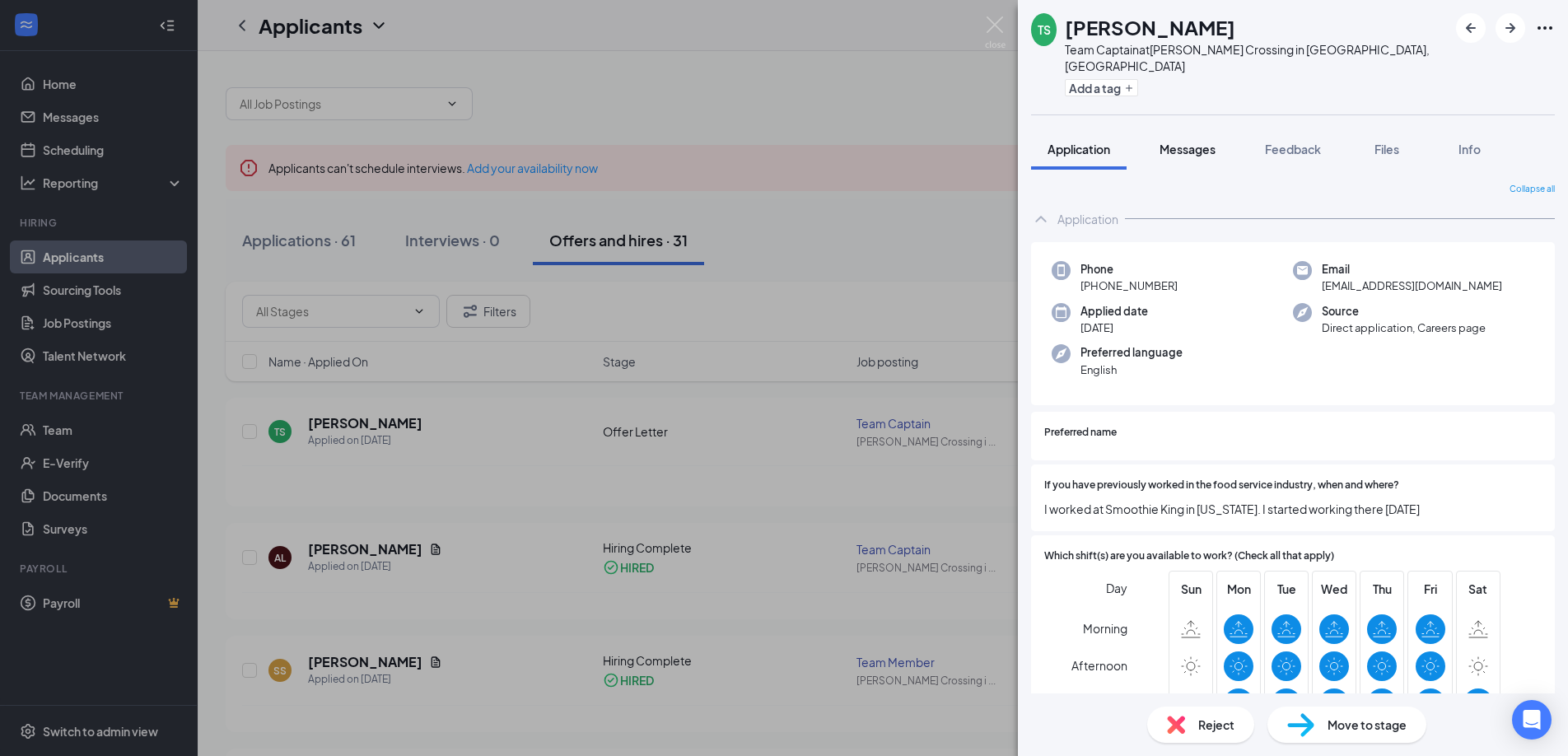
click at [1199, 142] on span "Messages" at bounding box center [1187, 149] width 56 height 15
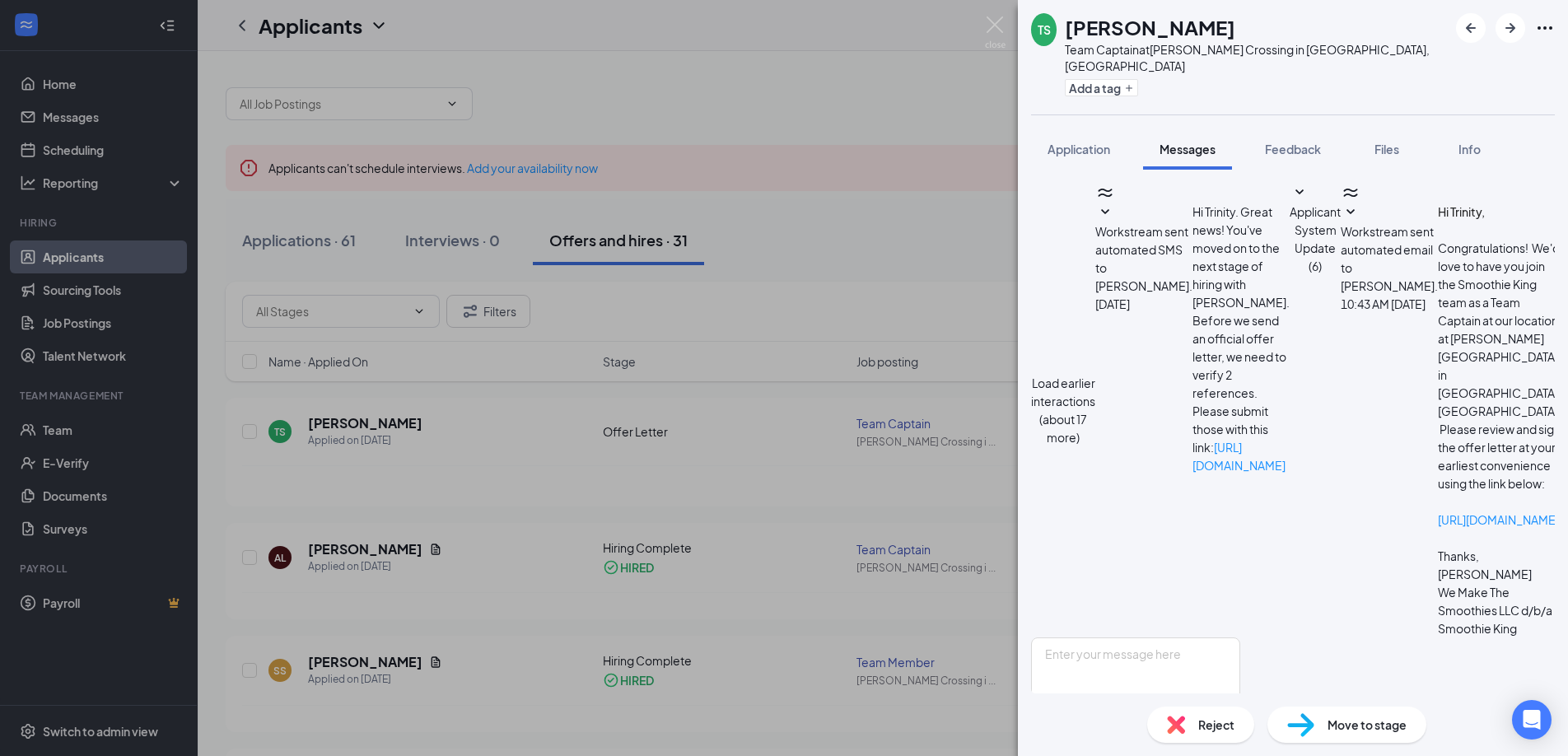
scroll to position [22, 0]
click at [1240, 637] on textarea at bounding box center [1135, 686] width 209 height 99
type textarea "Hey Trinity - just thought I'd also mention, we are planning to promote from wi…"
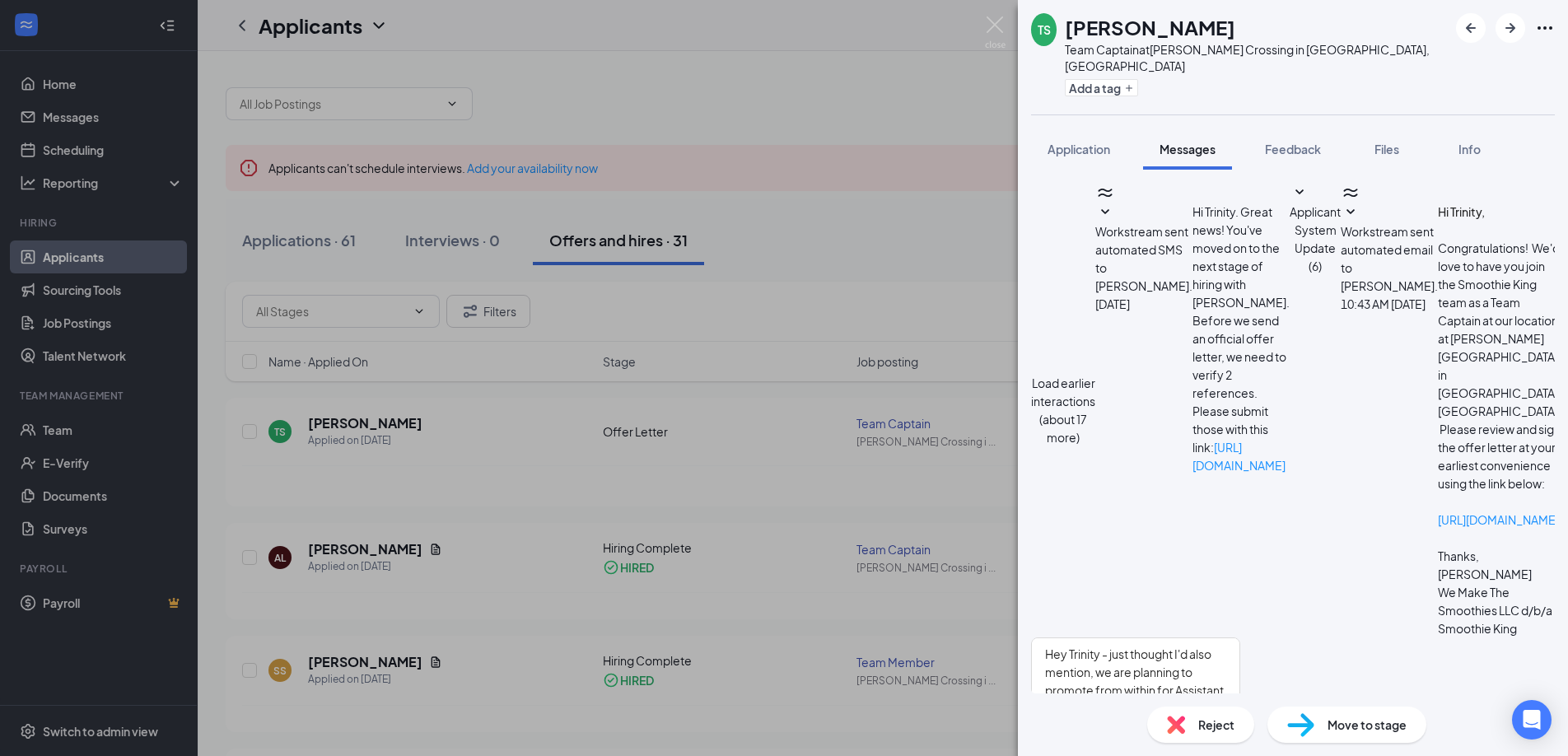
click at [1074, 375] on div "Load earlier interactions (about 17 more) Workstream sent automated SMS to [PER…" at bounding box center [1293, 410] width 524 height 454
click at [1240, 736] on button "Send" at bounding box center [1226, 765] width 29 height 57
click at [1084, 317] on div "Load earlier interactions (about 17 more) Workstream sent automated SMS to [PER…" at bounding box center [1293, 410] width 524 height 454
click at [1106, 353] on div "Load earlier interactions (about 17 more) Workstream sent automated SMS to [PER…" at bounding box center [1293, 410] width 524 height 454
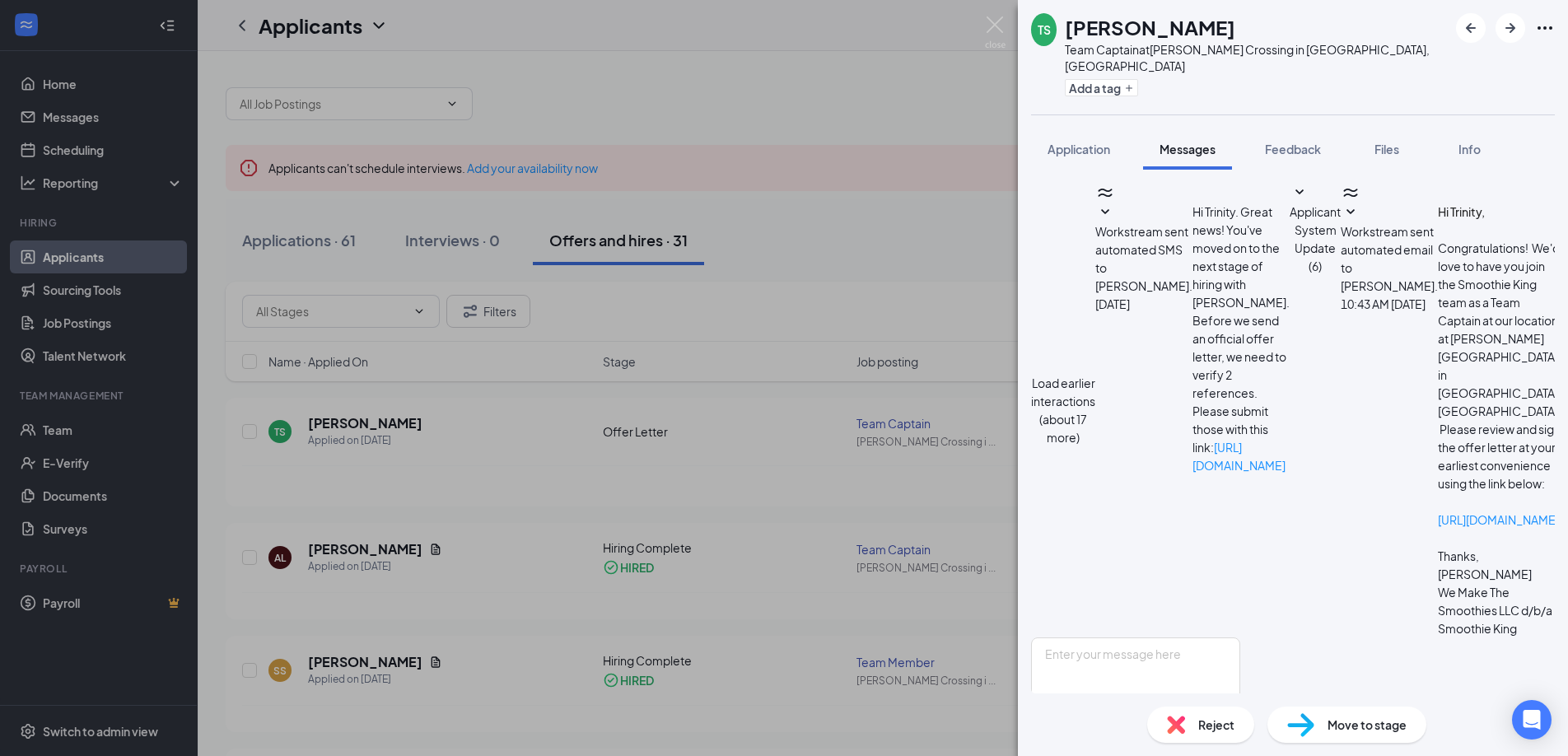
scroll to position [114, 0]
click at [1052, 142] on span "Application" at bounding box center [1078, 149] width 63 height 15
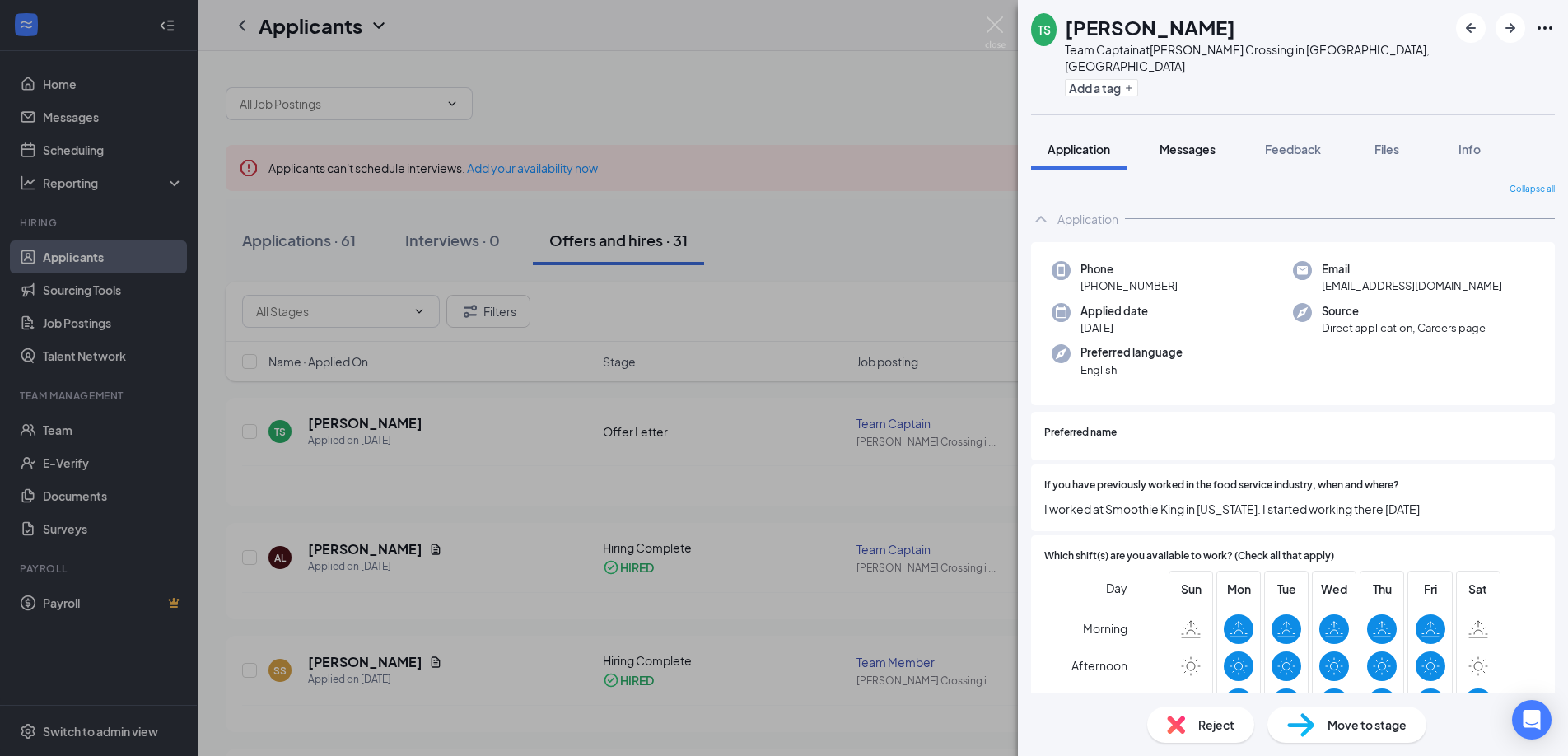
click at [1191, 142] on span "Messages" at bounding box center [1187, 149] width 56 height 15
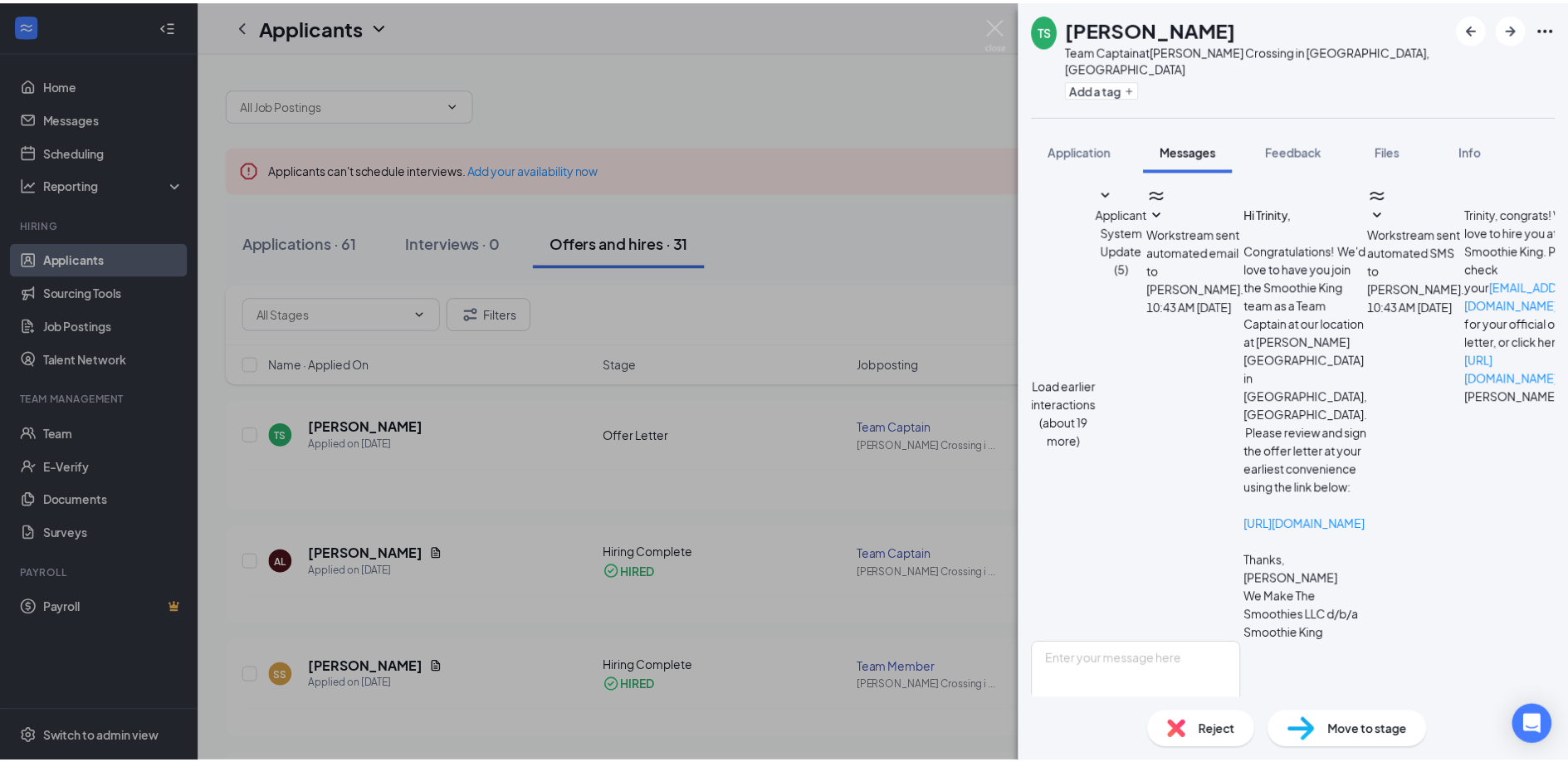
scroll to position [233, 0]
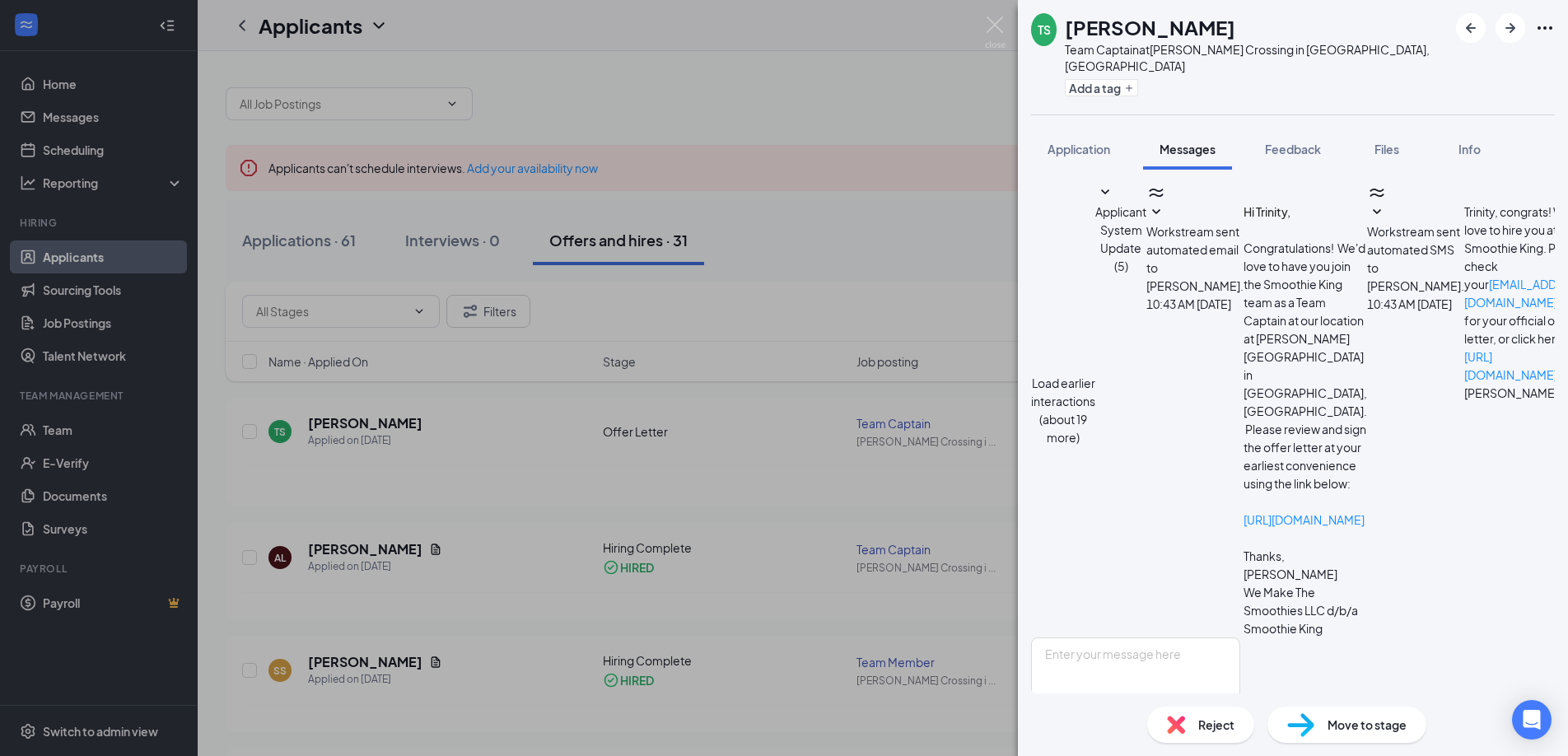
click at [876, 110] on div "TS [PERSON_NAME] Team Captain at [PERSON_NAME][GEOGRAPHIC_DATA] in [GEOGRAPHIC_…" at bounding box center [784, 378] width 1568 height 756
